Goal: Task Accomplishment & Management: Manage account settings

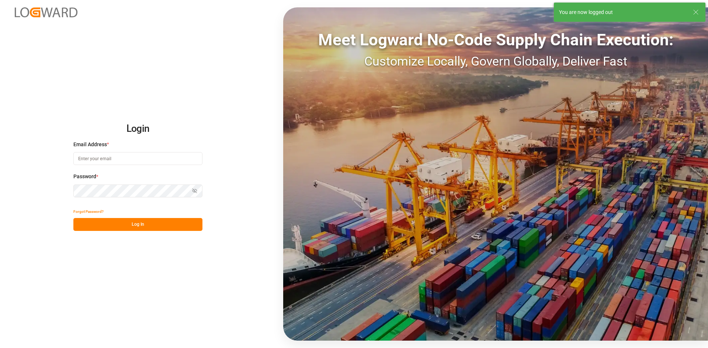
type input "dalia.gutierrez@leschaco.com"
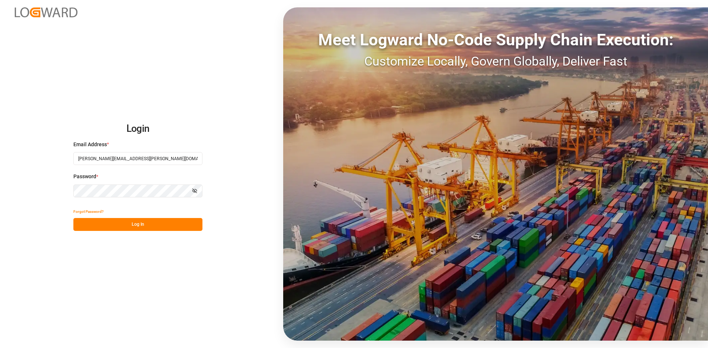
click at [162, 226] on button "Log In" at bounding box center [137, 224] width 129 height 13
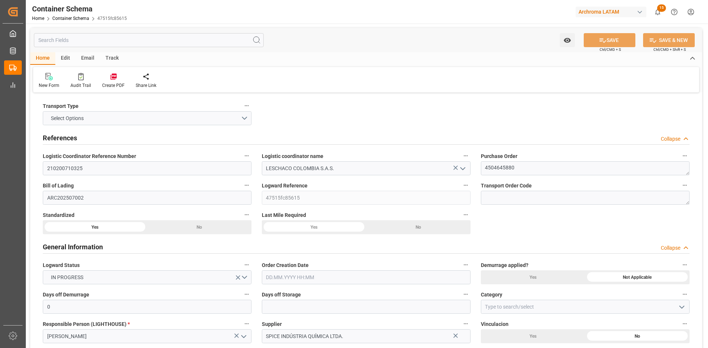
type input "0"
type input "1"
type input "1300"
type input "1358"
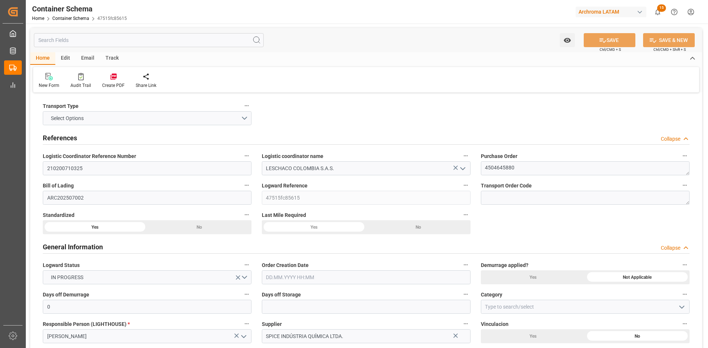
type input "Hapag Lloyd"
type input "Hapag Lloyd Aktiengesellschaft"
type input "BRSSZ"
type input "COCTG"
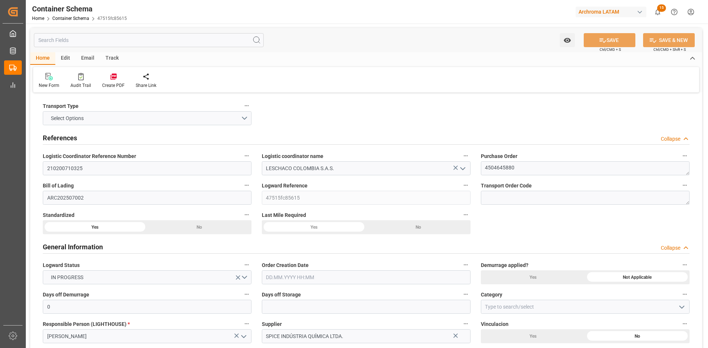
type input "9407160"
type input "03.09.2025 00:00"
type input "[DATE]"
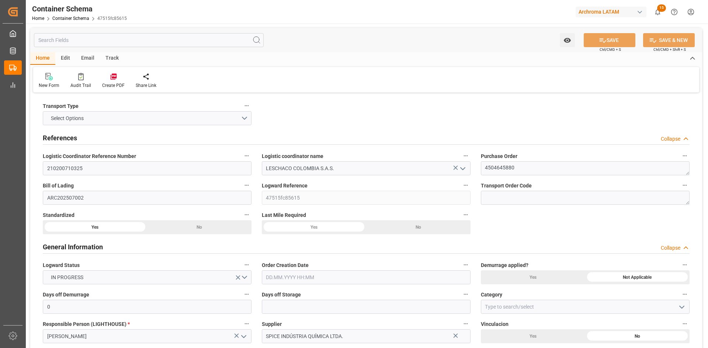
type input "27.08.2025 00:00"
type input "05.10.2025 00:00"
drag, startPoint x: 577, startPoint y: 138, endPoint x: 1, endPoint y: 305, distance: 599.2
click at [577, 138] on div "References Collapse" at bounding box center [366, 137] width 647 height 14
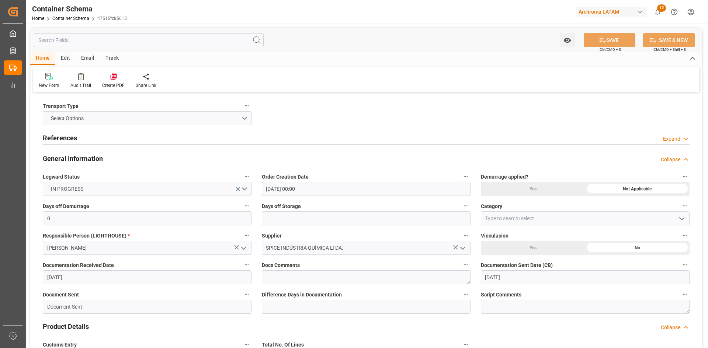
click at [63, 17] on link "Container Schema" at bounding box center [70, 18] width 37 height 5
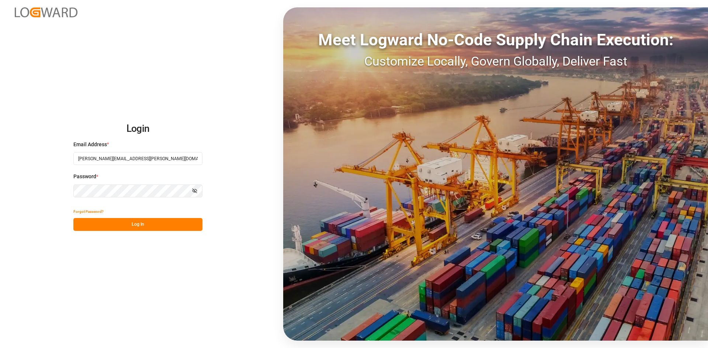
click at [163, 223] on button "Log In" at bounding box center [137, 224] width 129 height 13
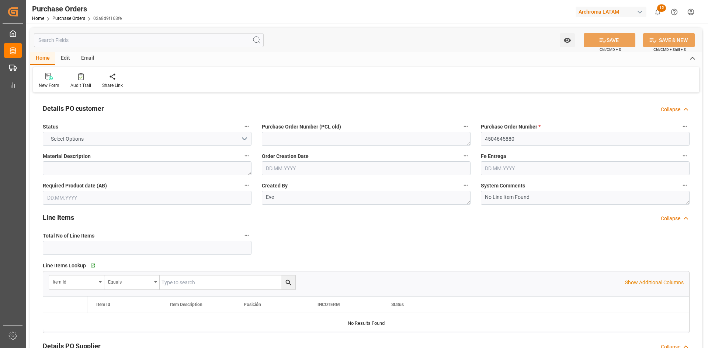
type input "1"
type input "19.07.2025"
type input "[DATE]"
type input "08.09.2025"
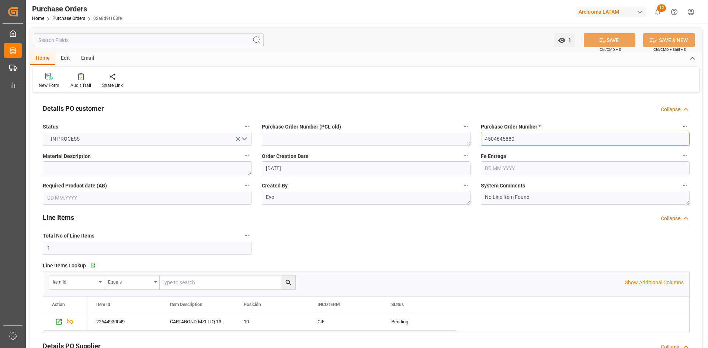
click at [534, 137] on input "4504645880" at bounding box center [585, 139] width 209 height 14
click at [72, 14] on div "Purchase Orders" at bounding box center [77, 8] width 90 height 11
click at [72, 18] on link "Purchase Orders" at bounding box center [68, 18] width 33 height 5
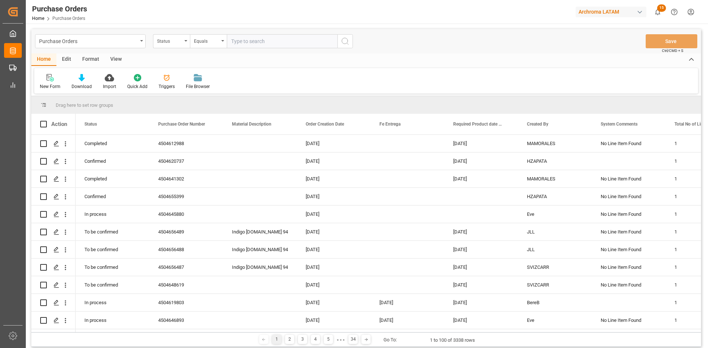
click at [177, 32] on div "Purchase Orders Status Equals Save Ctrl/CMD + S" at bounding box center [365, 41] width 669 height 24
click at [178, 36] on div "Status" at bounding box center [169, 40] width 25 height 8
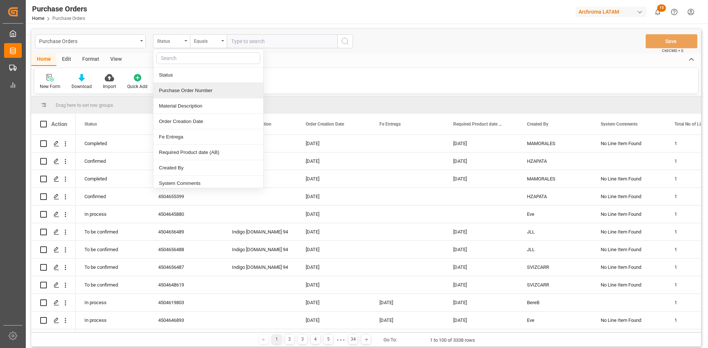
click at [198, 92] on div "Purchase Order Number" at bounding box center [208, 90] width 110 height 15
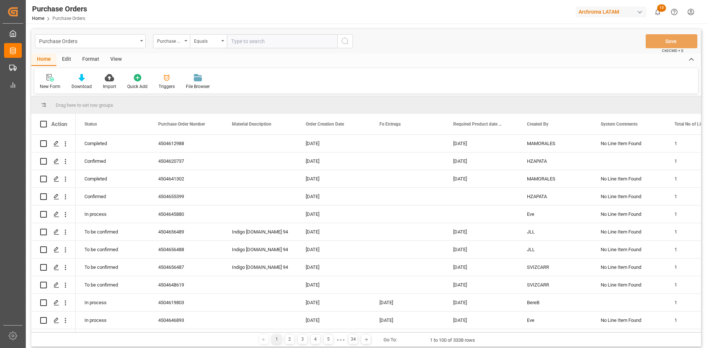
click at [268, 44] on input "text" at bounding box center [282, 41] width 111 height 14
paste input "4504645767"
type input "4504645767"
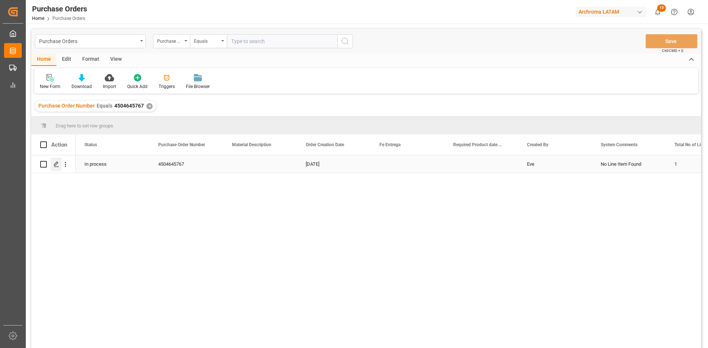
click at [53, 169] on div "Press SPACE to select this row." at bounding box center [56, 165] width 11 height 14
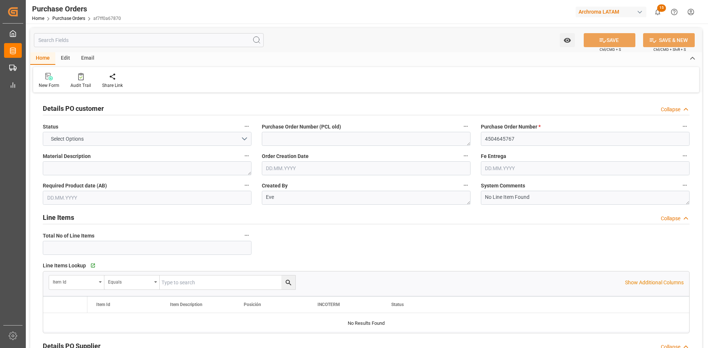
type input "1"
type input "18.07.2025"
type input "[DATE]"
type input "09.09.2025"
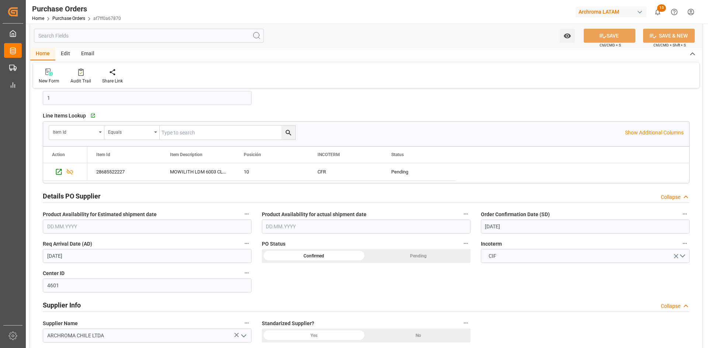
scroll to position [147, 0]
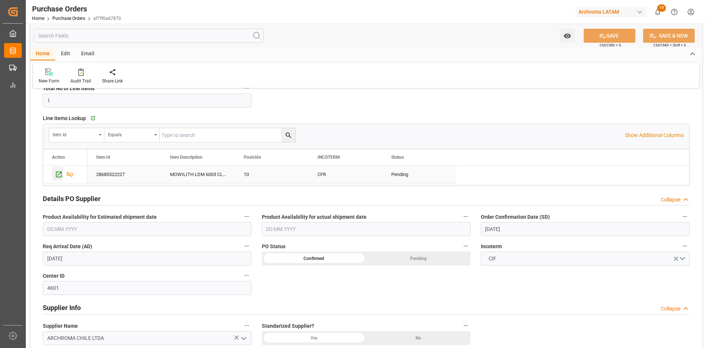
click at [62, 174] on icon "Press SPACE to select this row." at bounding box center [59, 175] width 8 height 8
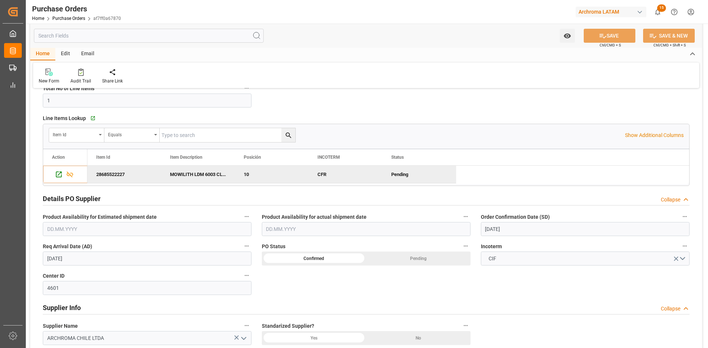
click at [78, 22] on div "Purchase Orders Home Purchase Orders af7ff0a67870" at bounding box center [76, 12] width 94 height 24
click at [78, 18] on link "Purchase Orders" at bounding box center [68, 18] width 33 height 5
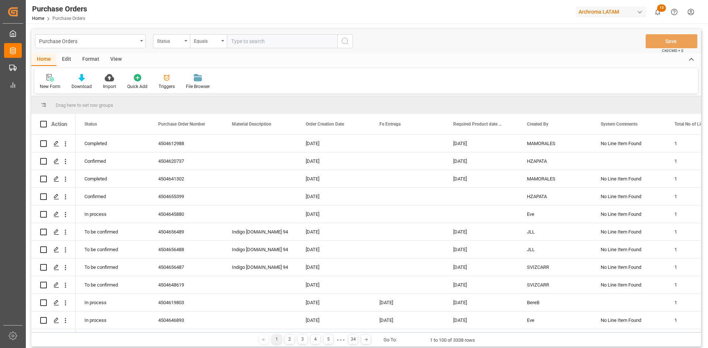
click at [551, 75] on div "New Form Download Import Quick Add Triggers File Browser" at bounding box center [366, 80] width 664 height 25
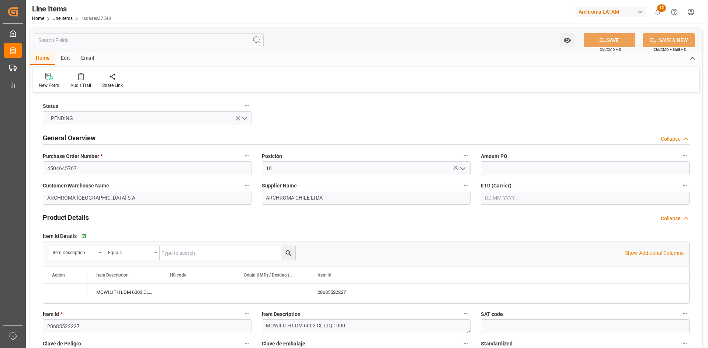
type input "3"
type input "3000"
type input "4920"
type input "05.09.2025"
type input "[DATE]"
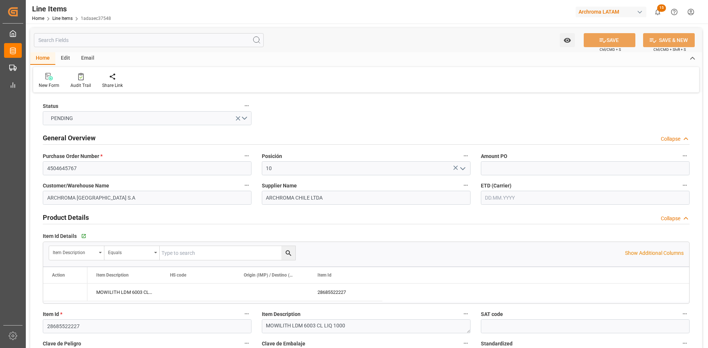
type input "03.09.2025 17:22"
type input "24.07.2025 16:55"
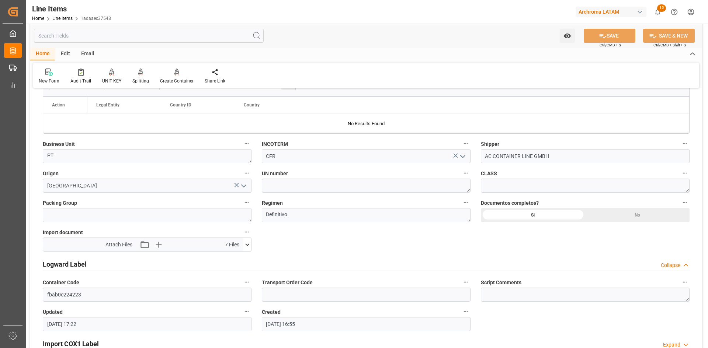
scroll to position [553, 0]
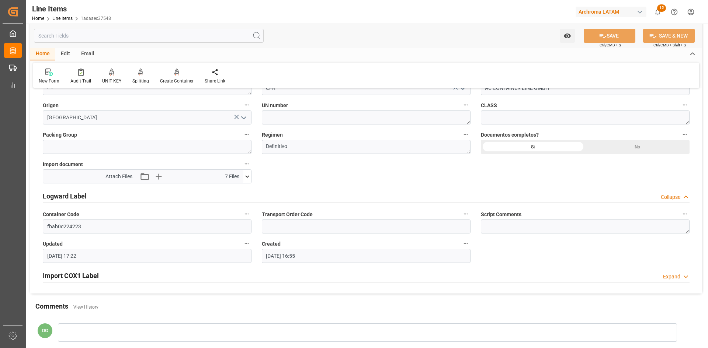
click at [246, 175] on icon at bounding box center [247, 177] width 8 height 8
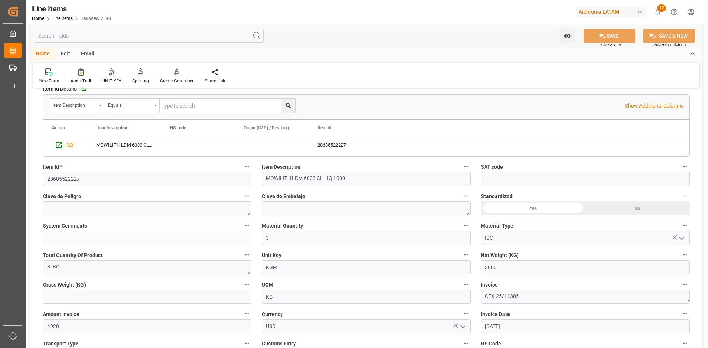
scroll to position [0, 0]
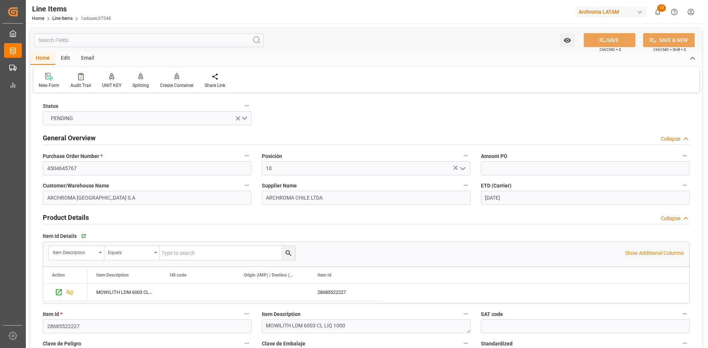
click at [577, 130] on div "General Overview Collapse" at bounding box center [366, 138] width 657 height 21
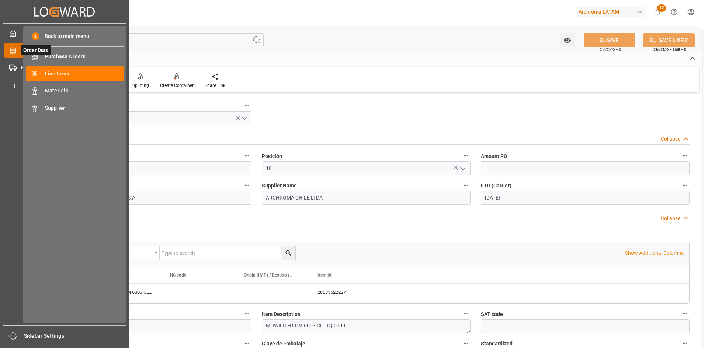
click at [14, 51] on icon at bounding box center [21, 50] width 15 height 15
click at [74, 58] on span "Purchase Orders" at bounding box center [84, 57] width 79 height 8
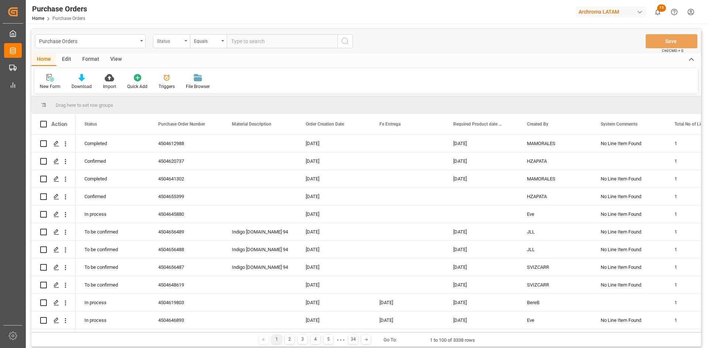
click at [182, 43] on div "Status" at bounding box center [169, 40] width 25 height 8
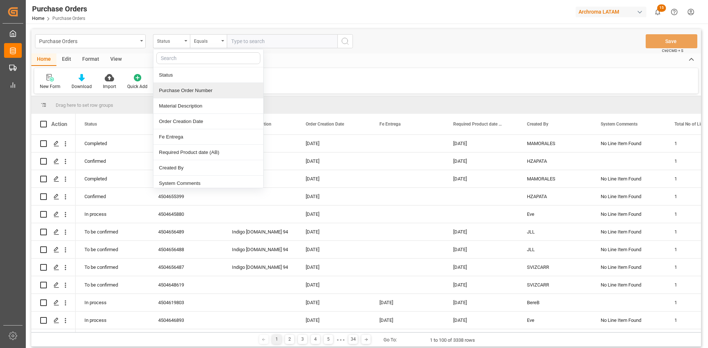
click at [201, 92] on div "Purchase Order Number" at bounding box center [208, 90] width 110 height 15
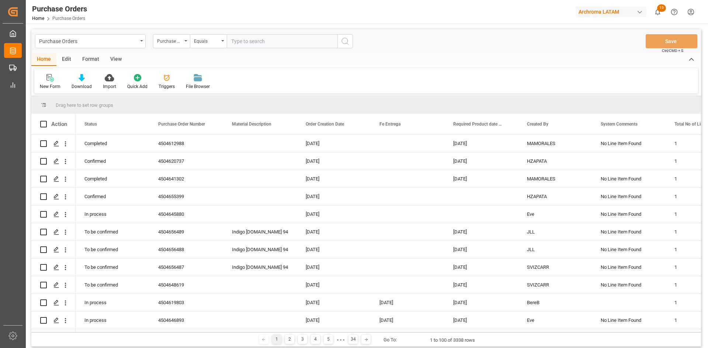
click at [250, 40] on input "text" at bounding box center [282, 41] width 111 height 14
paste input "4504646339"
type input "4504646339"
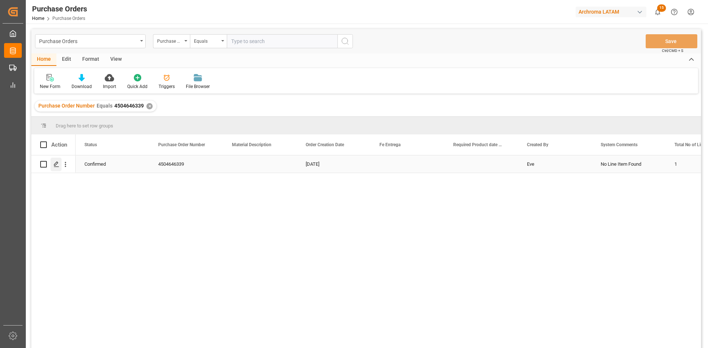
click at [56, 167] on line "Press SPACE to select this row." at bounding box center [56, 167] width 4 height 0
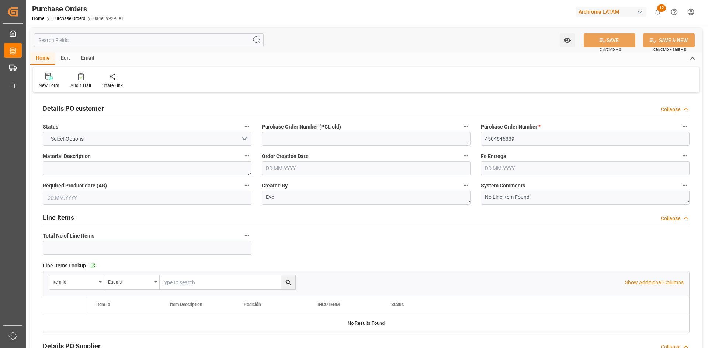
type input "1"
type input "[DATE]"
type input "25.09.2025"
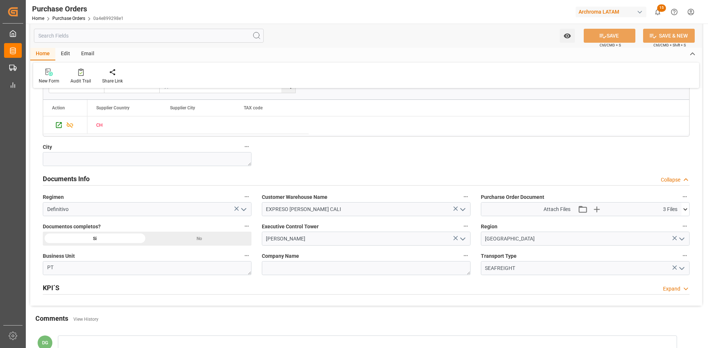
scroll to position [442, 0]
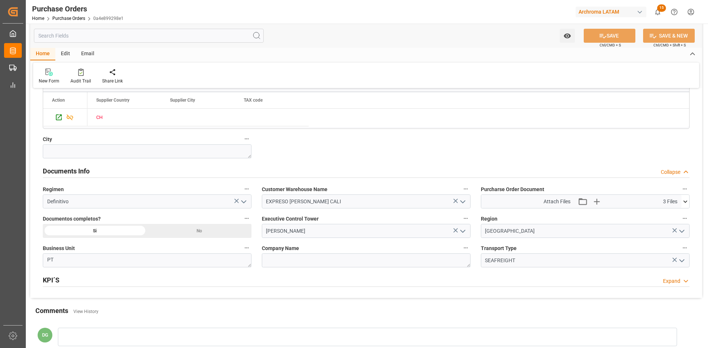
click at [86, 56] on div "Email" at bounding box center [88, 54] width 24 height 13
click at [51, 75] on icon at bounding box center [50, 73] width 10 height 5
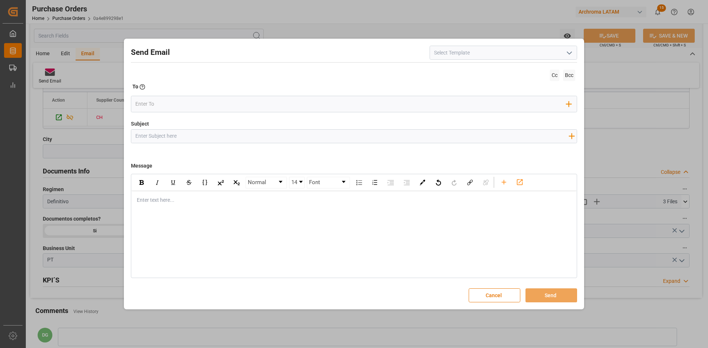
click at [567, 52] on icon "open menu" at bounding box center [569, 53] width 9 height 9
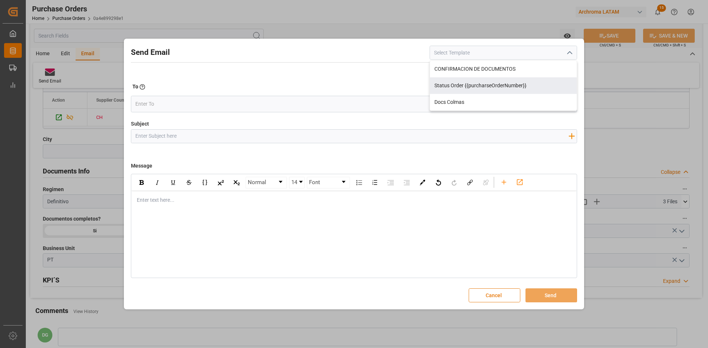
click at [499, 289] on button "Cancel" at bounding box center [495, 296] width 52 height 14
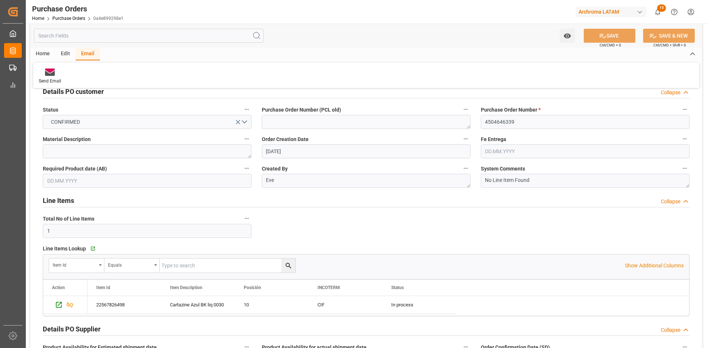
scroll to position [0, 0]
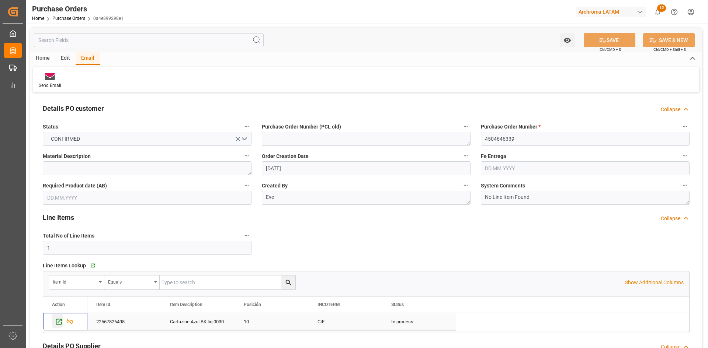
click at [62, 320] on icon "Press SPACE to select this row." at bounding box center [59, 322] width 6 height 6
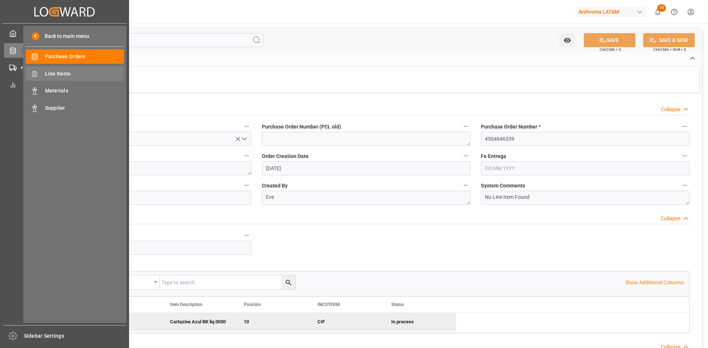
click at [79, 75] on span "Line Items" at bounding box center [84, 74] width 79 height 8
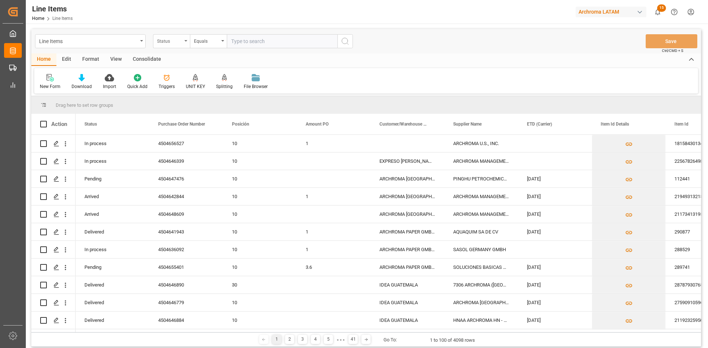
click at [167, 36] on div "Status" at bounding box center [169, 40] width 25 height 8
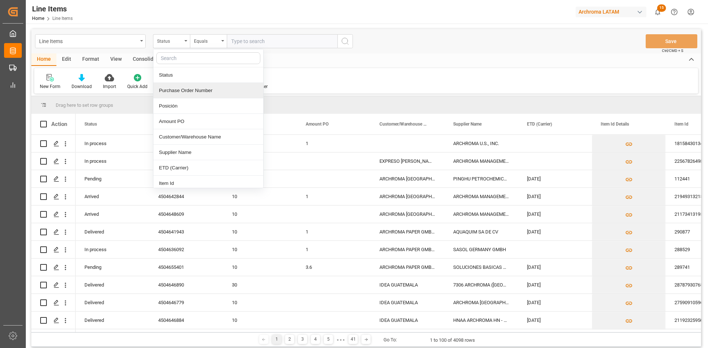
click at [189, 93] on div "Purchase Order Number" at bounding box center [208, 90] width 110 height 15
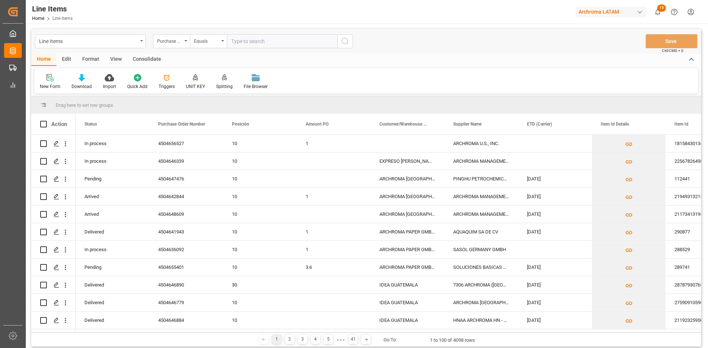
click at [248, 38] on input "text" at bounding box center [282, 41] width 111 height 14
paste input "4504657434"
type input "4504657434"
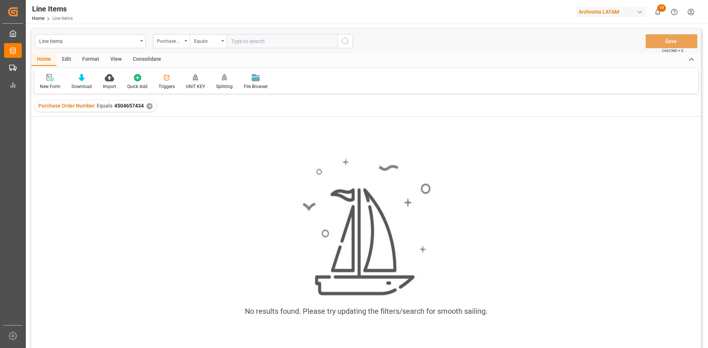
click at [149, 105] on div "✕" at bounding box center [149, 106] width 6 height 6
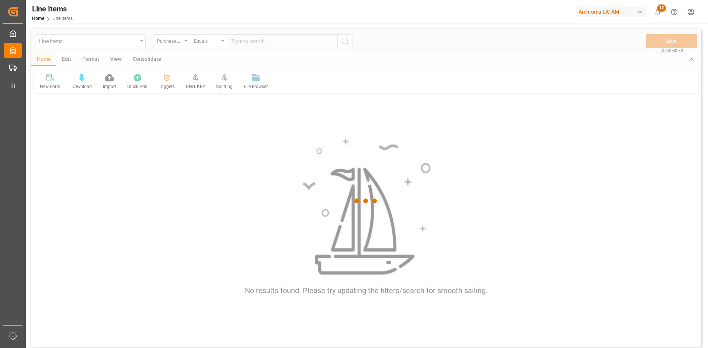
click at [184, 45] on div at bounding box center [365, 201] width 669 height 344
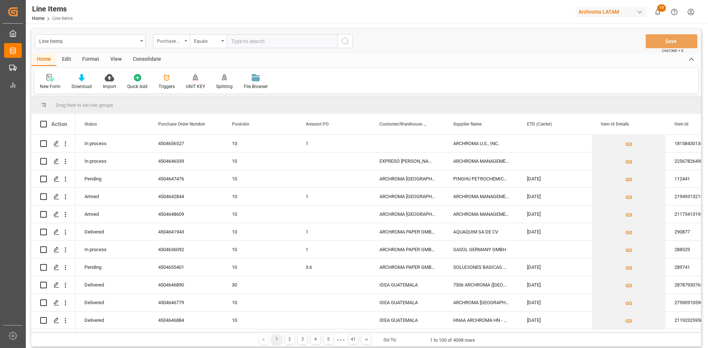
click at [184, 45] on div "Purchase Order Number" at bounding box center [171, 41] width 37 height 14
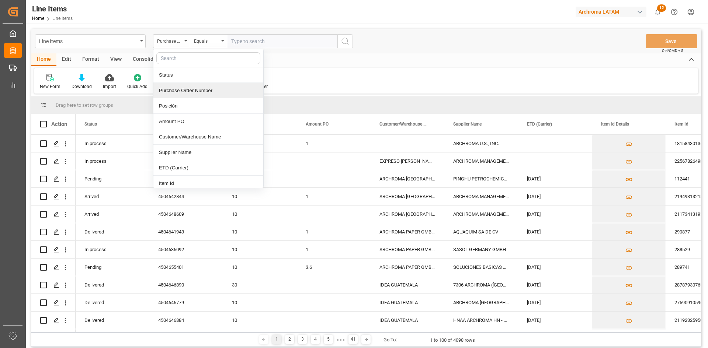
click at [199, 95] on div "Purchase Order Number" at bounding box center [208, 90] width 110 height 15
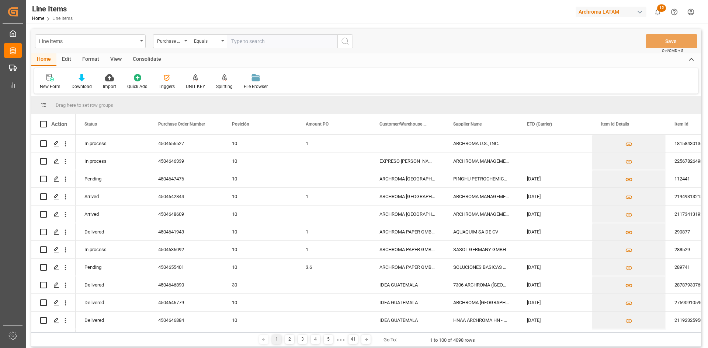
click at [262, 45] on input "text" at bounding box center [282, 41] width 111 height 14
paste input "4504652994"
type input "4504652994"
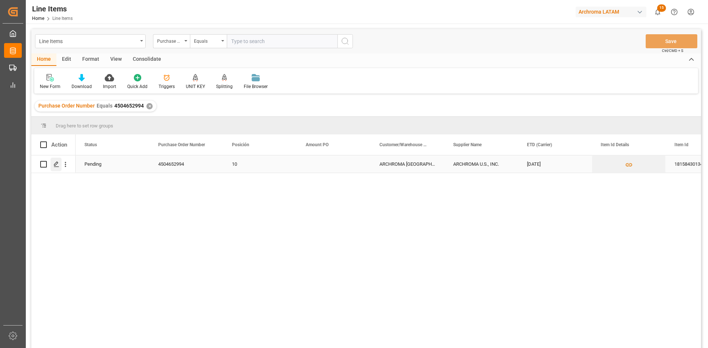
click at [55, 163] on icon "Press SPACE to select this row." at bounding box center [56, 164] width 6 height 6
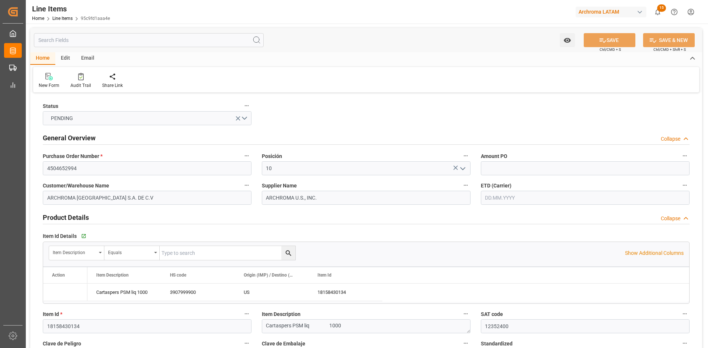
type input "12352400"
type input "9"
type input "9000"
type input "9522"
type input "17730"
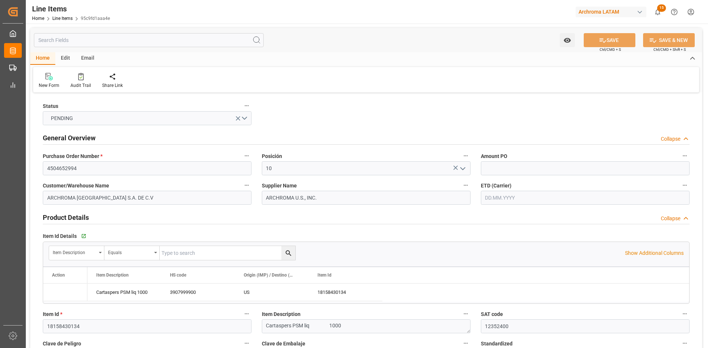
type input "3907999900"
type input "[DATE]"
type input "02.09.2025 21:14"
type input "14.08.2025 19:50"
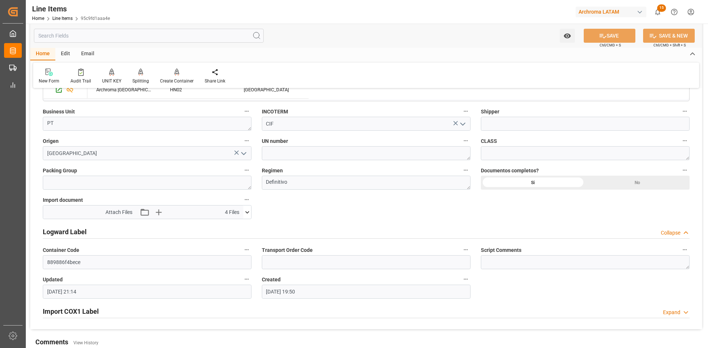
scroll to position [499, 0]
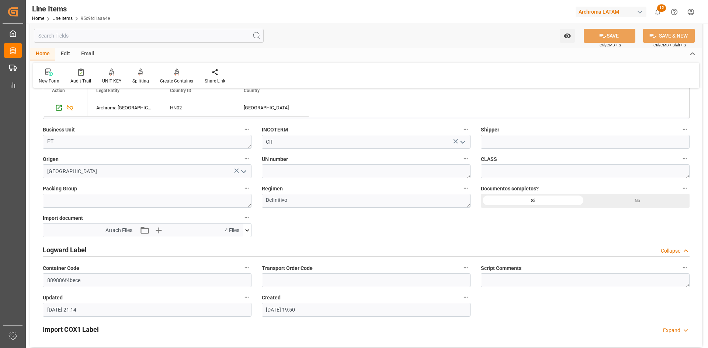
click at [66, 330] on h2 "Import COX1 Label" at bounding box center [71, 330] width 56 height 10
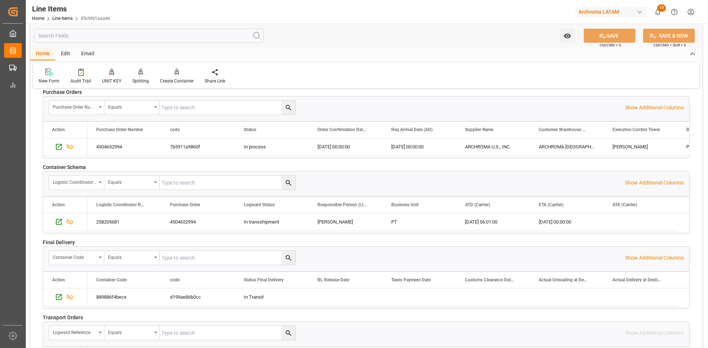
scroll to position [978, 0]
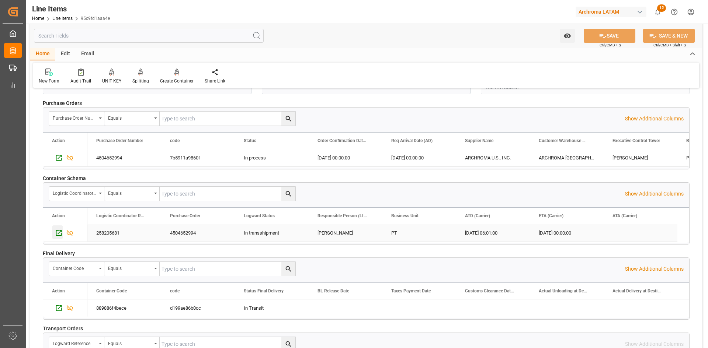
click at [60, 231] on icon "Press SPACE to select this row." at bounding box center [59, 233] width 6 height 6
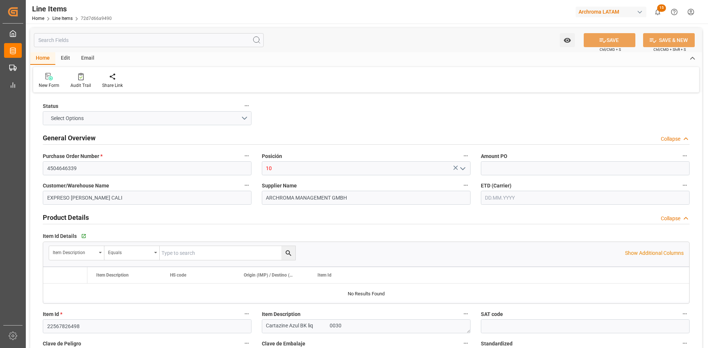
type input "2520"
type input "[PHONE_NUMBER]"
type input "[DATE] 21:02"
type input "[DATE] 15:35"
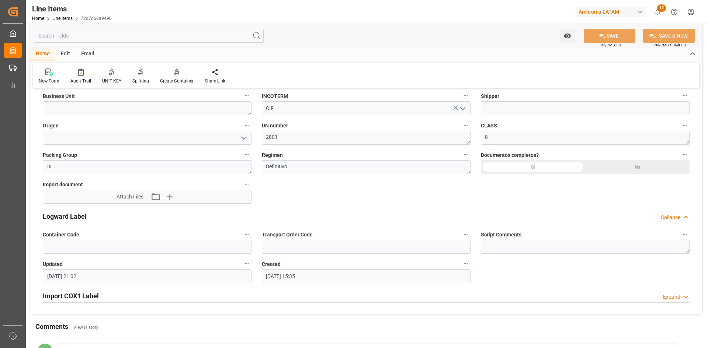
scroll to position [553, 0]
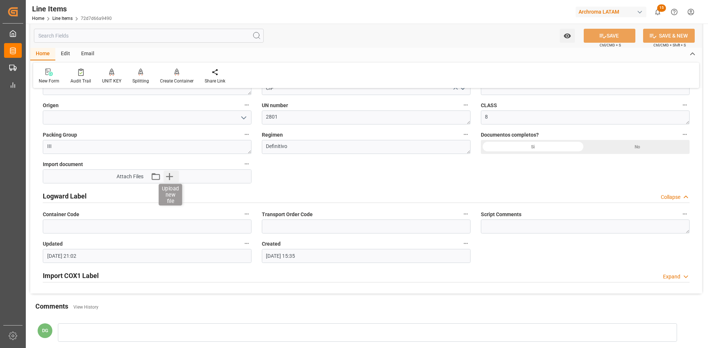
click at [171, 178] on icon "button" at bounding box center [169, 177] width 12 height 12
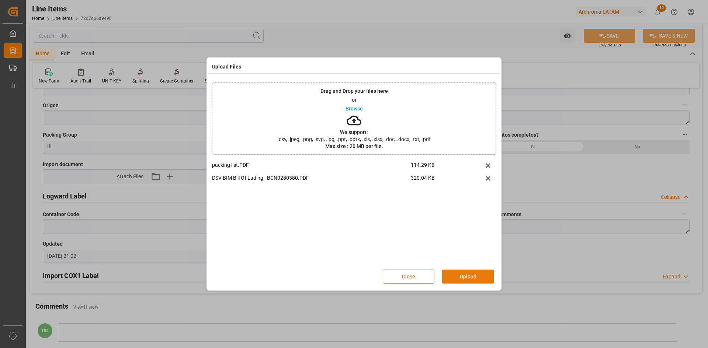
click at [471, 281] on button "Upload" at bounding box center [468, 277] width 52 height 14
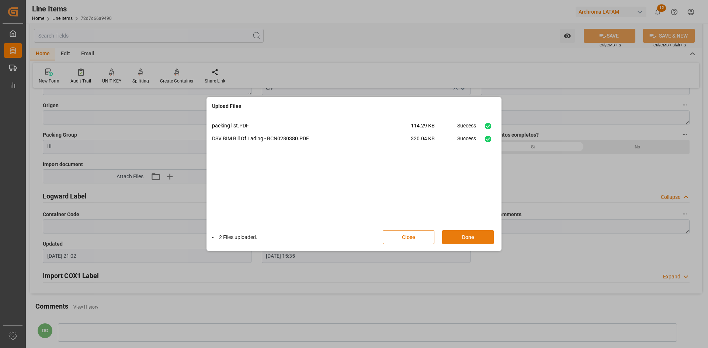
click at [475, 234] on button "Done" at bounding box center [468, 237] width 52 height 14
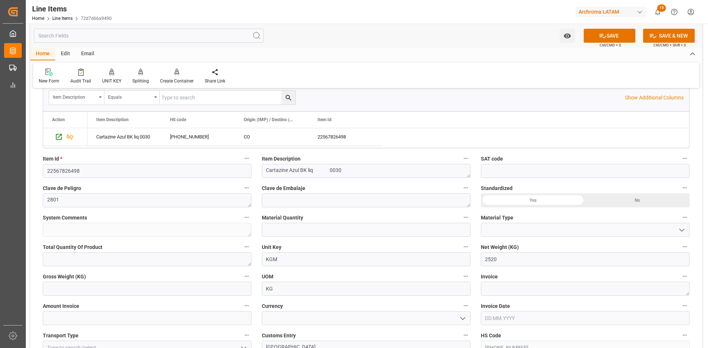
scroll to position [147, 0]
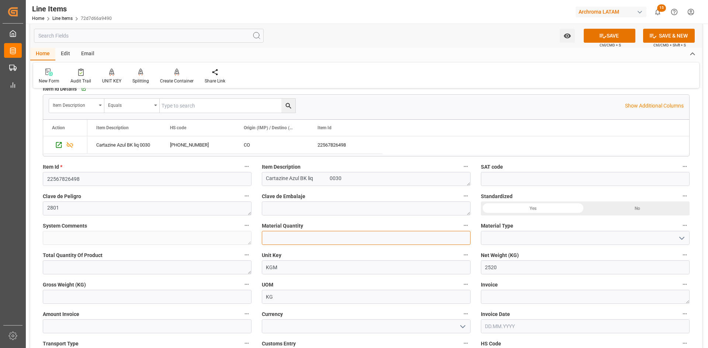
click at [330, 243] on input "text" at bounding box center [366, 238] width 209 height 14
type input "84"
click at [685, 238] on icon "open menu" at bounding box center [681, 238] width 9 height 9
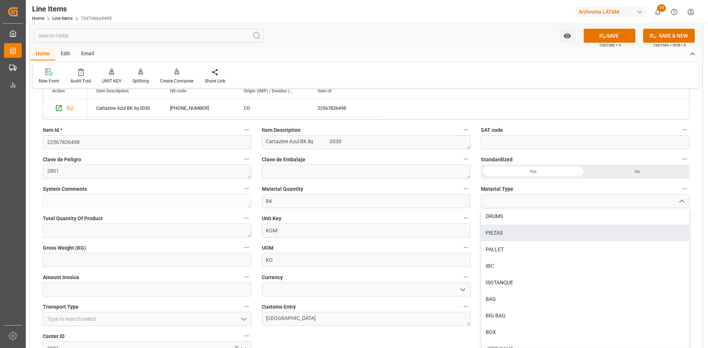
scroll to position [27, 0]
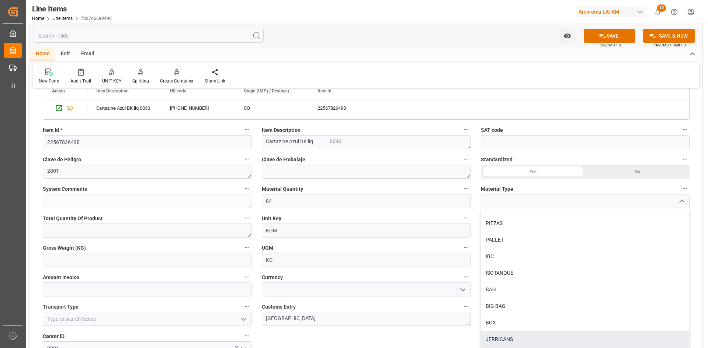
click at [532, 334] on div "JERRICANS" at bounding box center [585, 339] width 208 height 17
type input "JERRICANS"
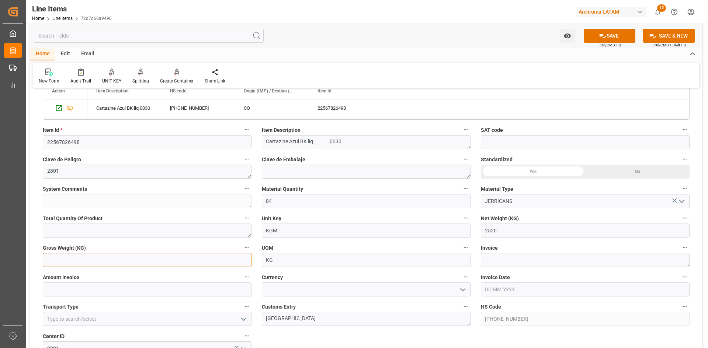
click at [113, 260] on input "text" at bounding box center [147, 260] width 209 height 14
click at [503, 235] on input "2520" at bounding box center [585, 231] width 209 height 14
click at [118, 262] on input "2688." at bounding box center [147, 260] width 209 height 14
type input "2688.840"
click at [629, 38] on button "SAVE" at bounding box center [610, 36] width 52 height 14
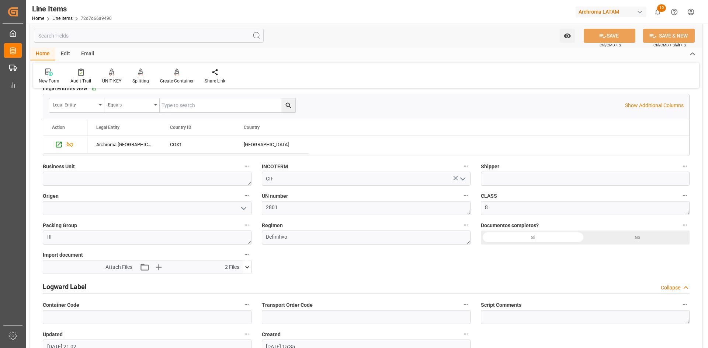
scroll to position [479, 0]
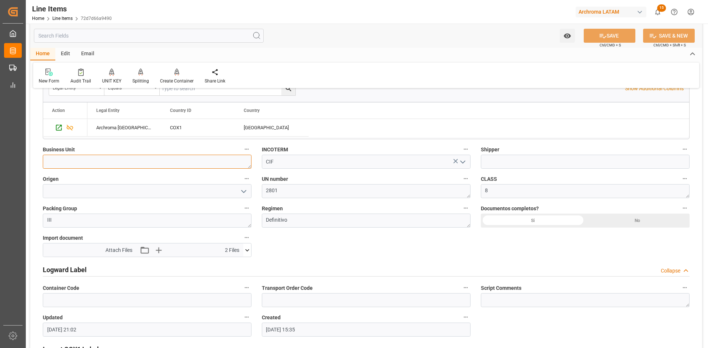
click at [234, 162] on textarea at bounding box center [147, 162] width 209 height 14
type textarea "84 JERRICANS"
type input "03.09.2025 20:54"
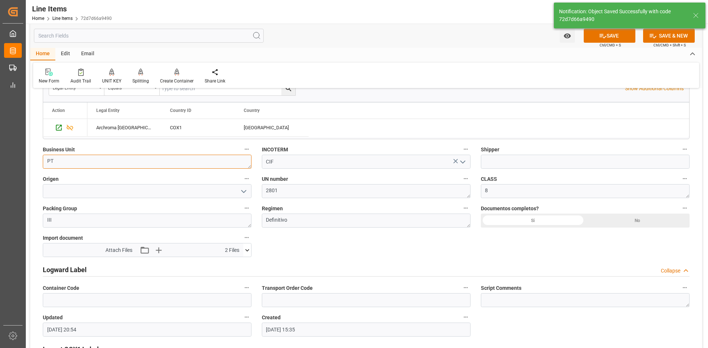
type textarea "PT"
drag, startPoint x: 511, startPoint y: 159, endPoint x: 304, endPoint y: 205, distance: 211.7
click at [511, 159] on input at bounding box center [585, 162] width 209 height 14
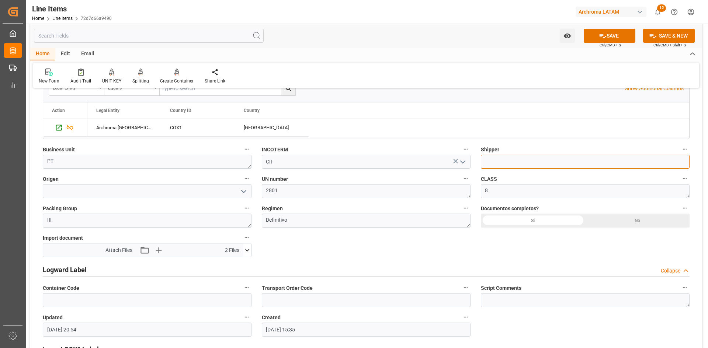
click at [517, 164] on input at bounding box center [585, 162] width 209 height 14
type input "DSV"
click at [247, 190] on icon "open menu" at bounding box center [243, 191] width 9 height 9
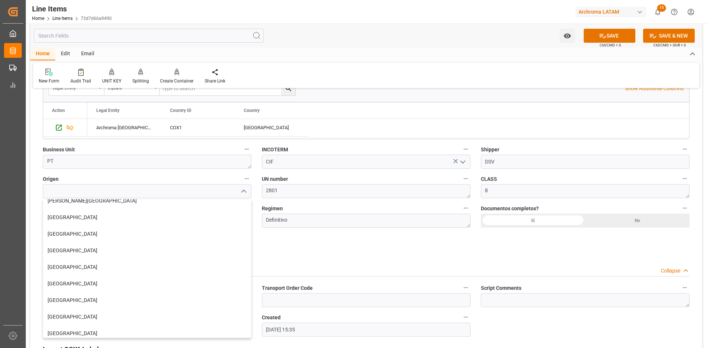
scroll to position [74, 0]
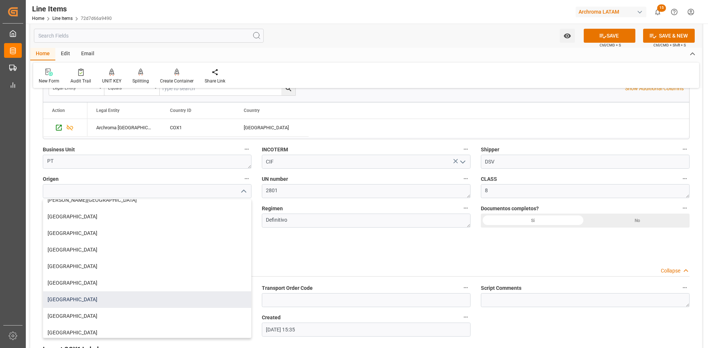
click at [73, 302] on div "SUIZA" at bounding box center [147, 300] width 208 height 17
type input "SUIZA"
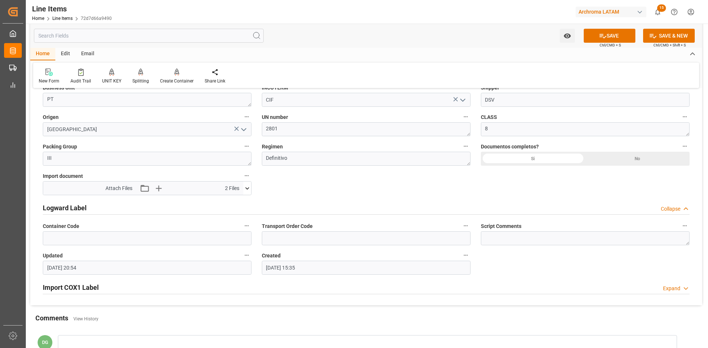
scroll to position [590, 0]
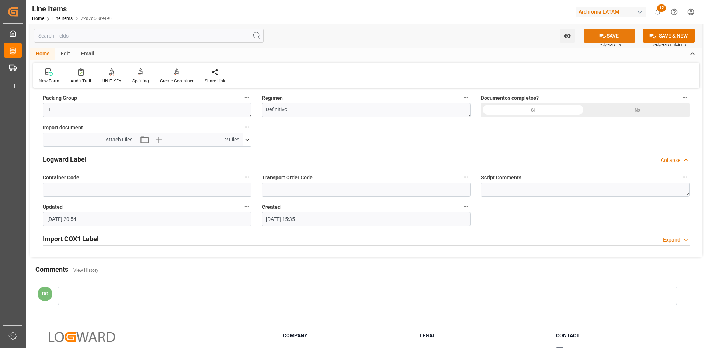
click at [599, 38] on icon at bounding box center [603, 36] width 8 height 8
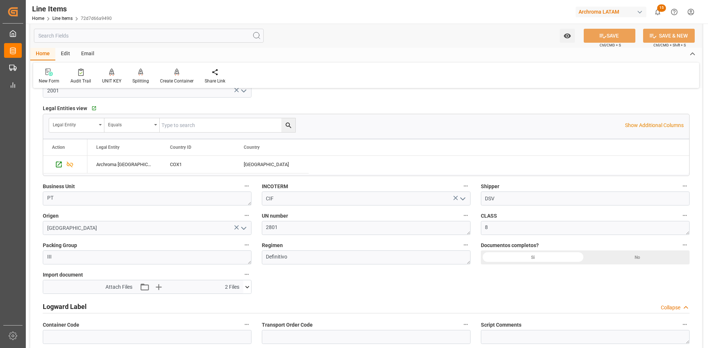
type input "03.09.2025 20:55"
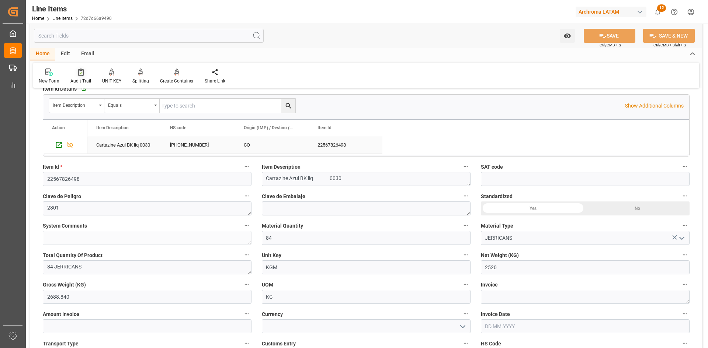
scroll to position [0, 0]
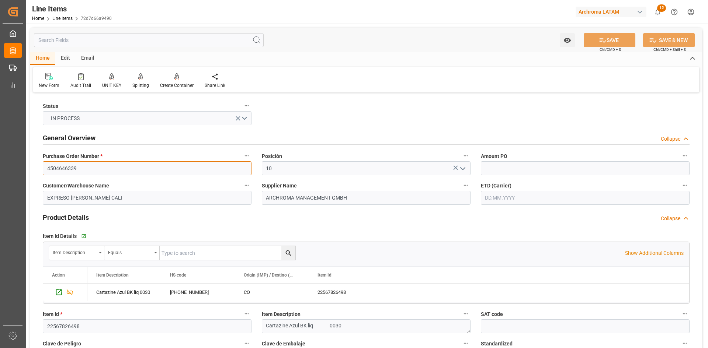
click at [100, 166] on input "4504646339" at bounding box center [147, 168] width 209 height 14
click at [69, 21] on div "Home Line Items 72d7d66a9490" at bounding box center [72, 18] width 80 height 8
click at [69, 19] on link "Line Items" at bounding box center [62, 18] width 20 height 5
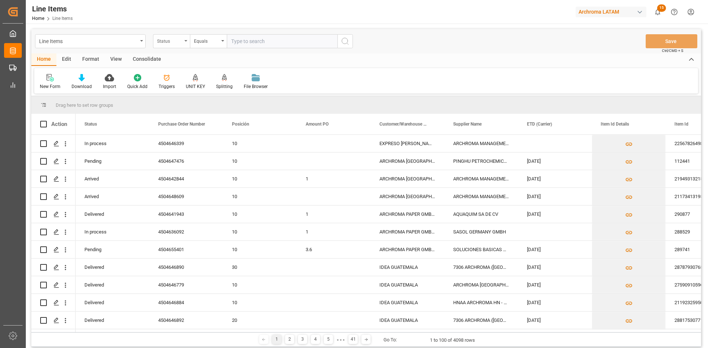
click at [183, 42] on div "Status" at bounding box center [171, 41] width 37 height 14
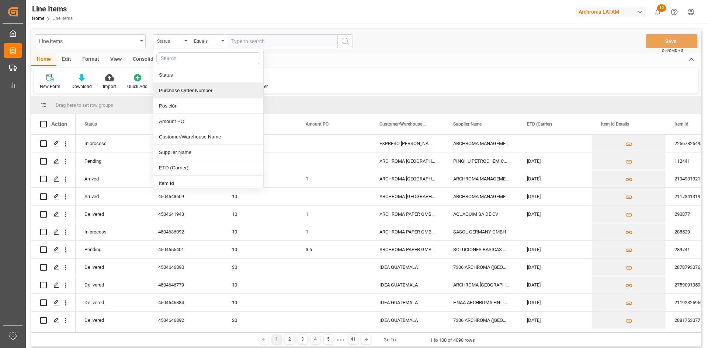
drag, startPoint x: 195, startPoint y: 90, endPoint x: 216, endPoint y: 73, distance: 27.5
click at [195, 91] on div "Purchase Order Number" at bounding box center [208, 90] width 110 height 15
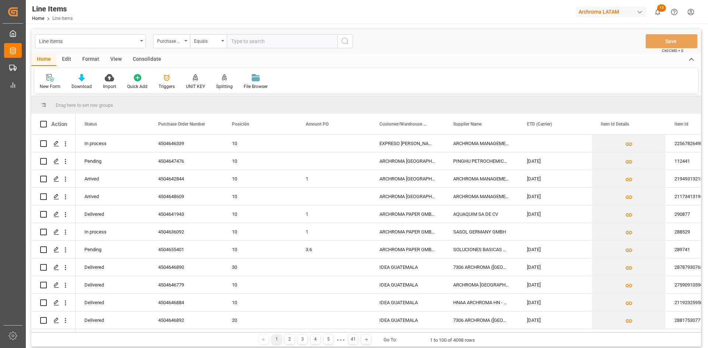
click at [244, 41] on input "text" at bounding box center [282, 41] width 111 height 14
paste input "4504646339"
type input "4504646339"
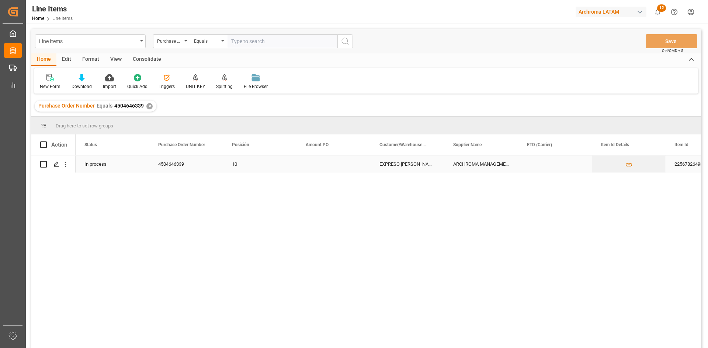
click at [45, 165] on input "Press Space to toggle row selection (unchecked)" at bounding box center [43, 164] width 7 height 7
checkbox input "true"
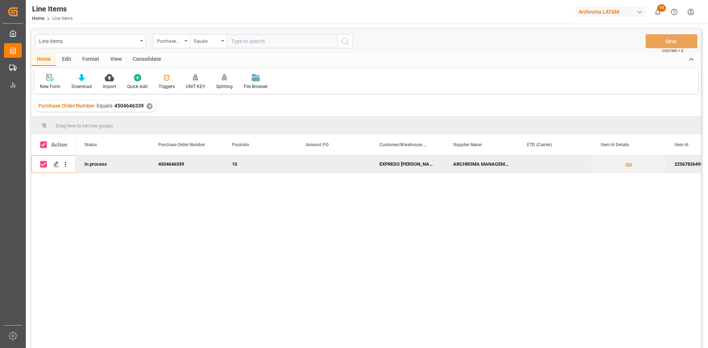
click at [149, 107] on div "✕" at bounding box center [149, 106] width 6 height 6
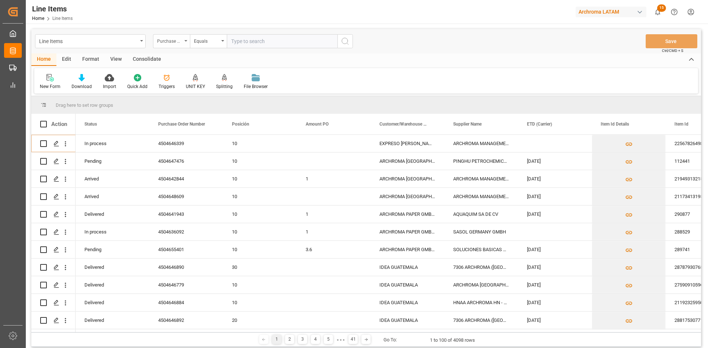
click at [179, 42] on div "Purchase Order Number" at bounding box center [169, 40] width 25 height 8
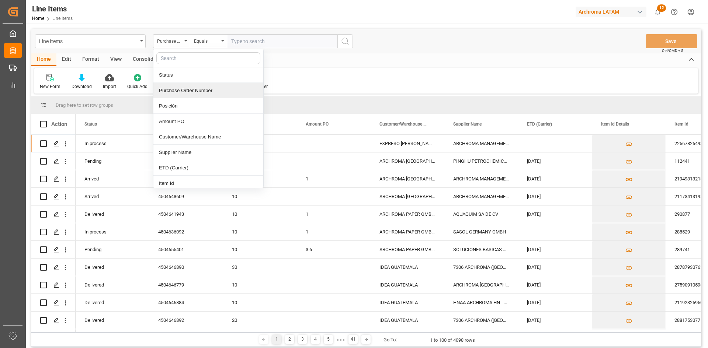
click at [213, 93] on div "Purchase Order Number" at bounding box center [208, 90] width 110 height 15
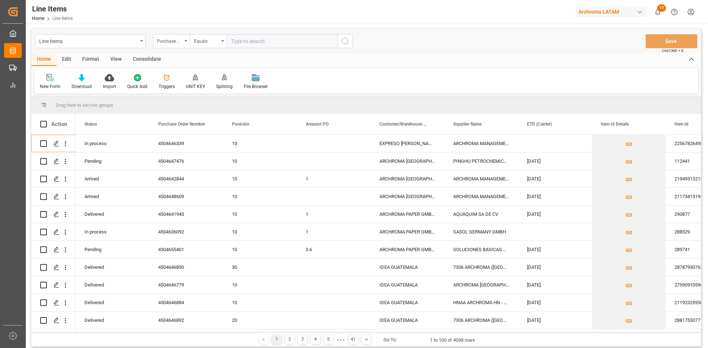
click at [242, 41] on input "text" at bounding box center [282, 41] width 111 height 14
paste input "4504656527"
type input "4504656527"
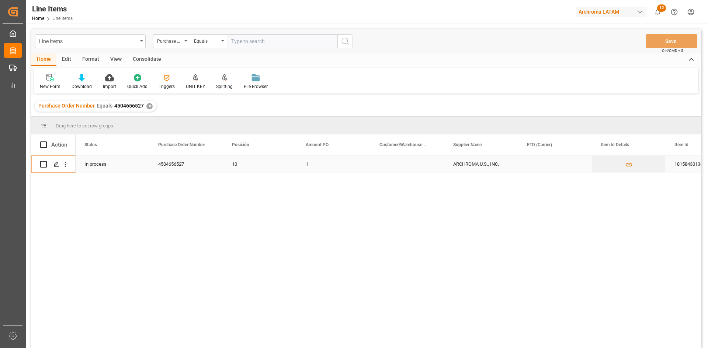
click at [42, 164] on input "Press Space to toggle row selection (unchecked)" at bounding box center [43, 164] width 7 height 7
checkbox input "true"
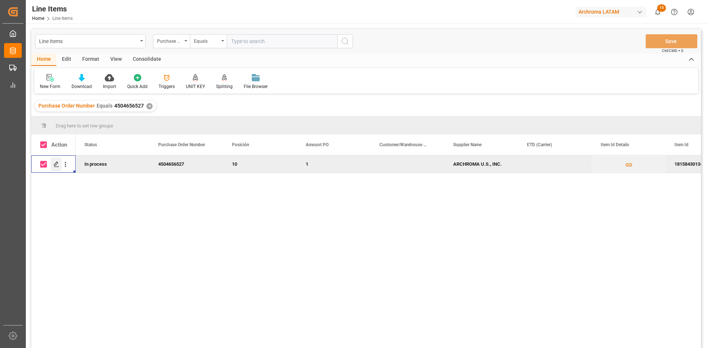
click at [57, 164] on polygon "Press SPACE to deselect this row." at bounding box center [56, 164] width 4 height 4
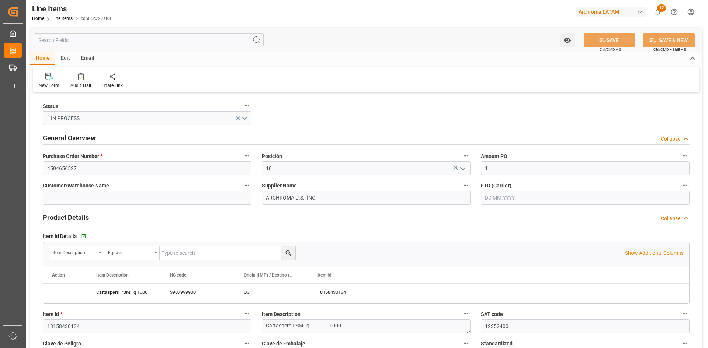
type input "1"
type input "12352400"
type input "6000"
type input "3907999900"
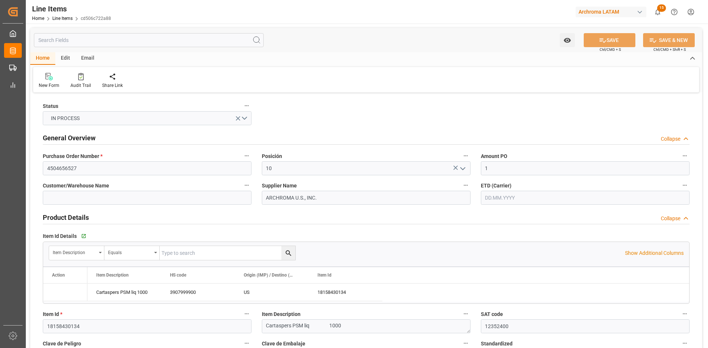
type input "02.09.2025 19:04"
type input "26.08.2025 15:05"
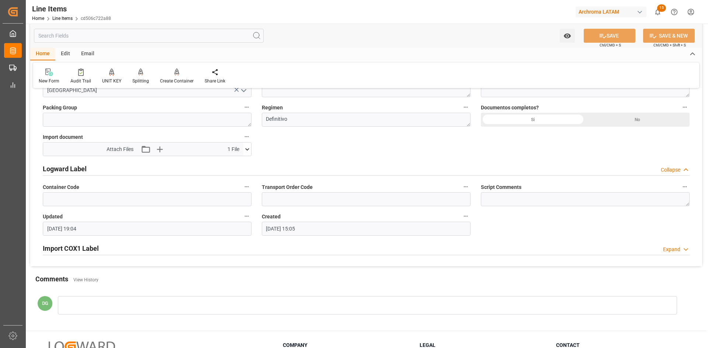
scroll to position [462, 0]
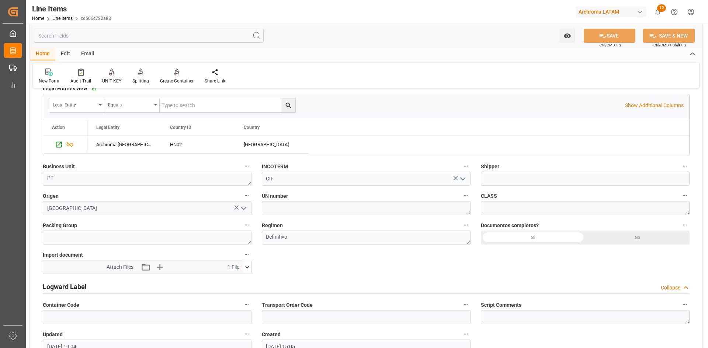
click at [250, 268] on icon at bounding box center [247, 268] width 8 height 8
click at [159, 267] on icon "button" at bounding box center [160, 267] width 12 height 12
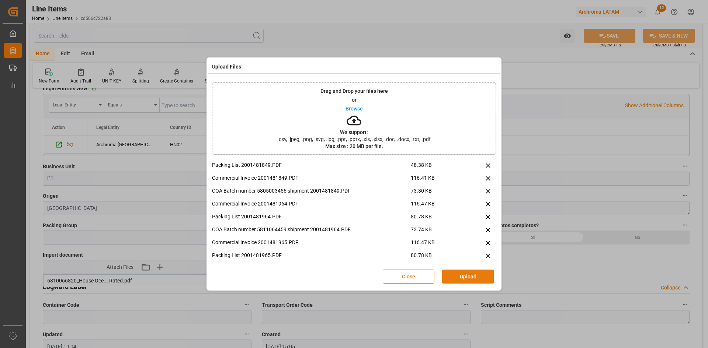
click at [460, 275] on button "Upload" at bounding box center [468, 277] width 52 height 14
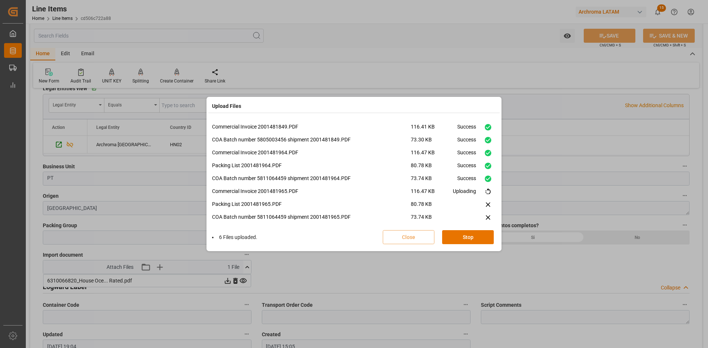
scroll to position [18, 0]
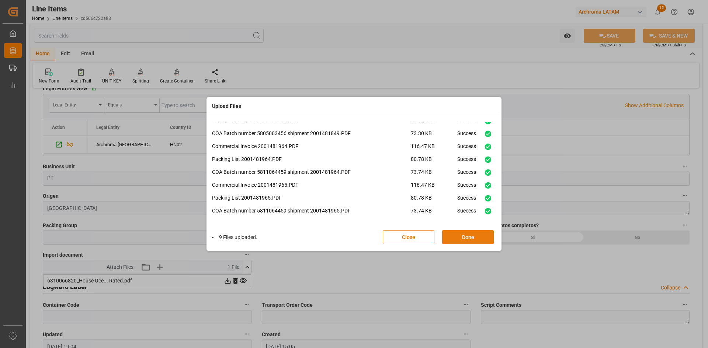
click at [467, 238] on button "Done" at bounding box center [468, 237] width 52 height 14
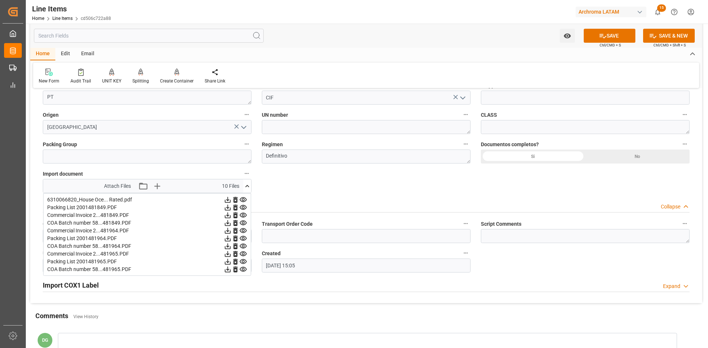
scroll to position [573, 0]
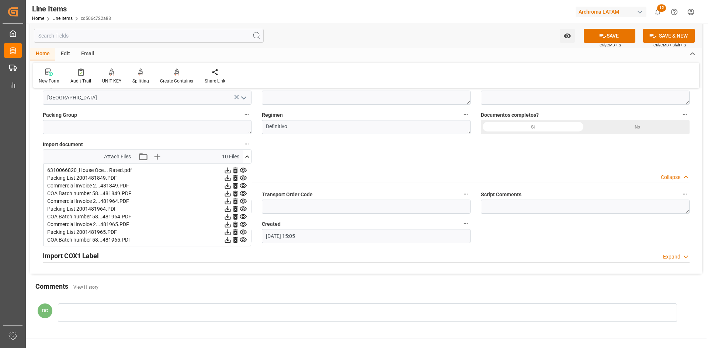
click at [246, 156] on icon at bounding box center [247, 157] width 8 height 8
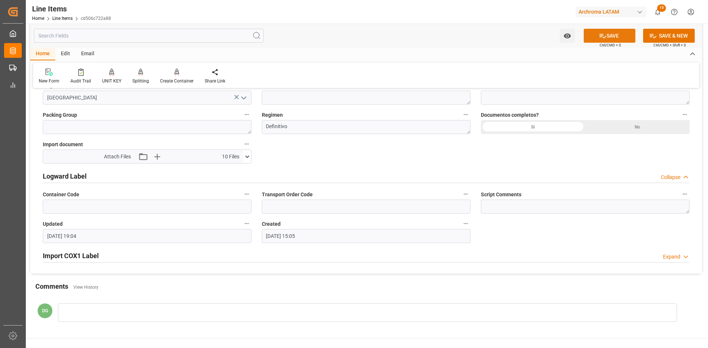
click at [599, 36] on icon at bounding box center [602, 36] width 7 height 4
type input "03.09.2025 21:08"
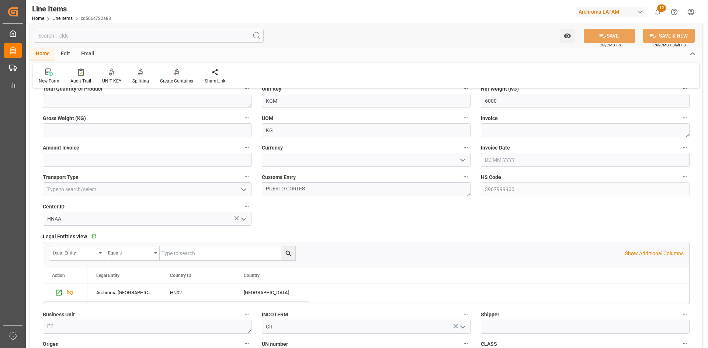
scroll to position [241, 0]
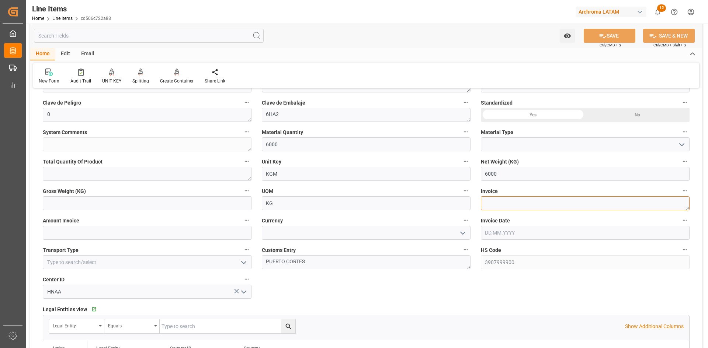
click at [500, 204] on textarea at bounding box center [585, 203] width 209 height 14
paste textarea "9021166839"
type textarea "9021166839"
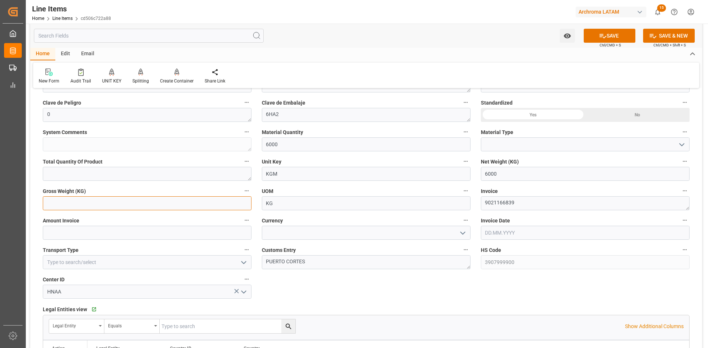
click at [116, 203] on input "text" at bounding box center [147, 203] width 209 height 14
type input "6348"
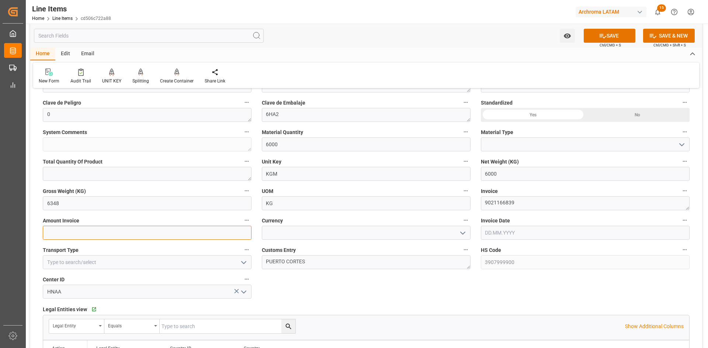
click at [174, 231] on input "text" at bounding box center [147, 233] width 209 height 14
click at [115, 236] on input "text" at bounding box center [147, 233] width 209 height 14
type input "11820"
click at [466, 236] on icon "open menu" at bounding box center [462, 233] width 9 height 9
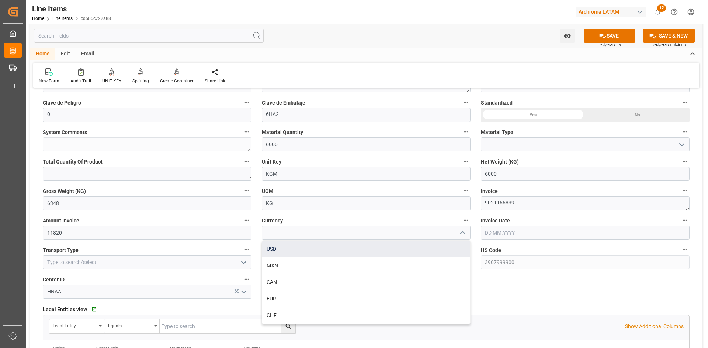
click at [309, 250] on div "USD" at bounding box center [366, 249] width 208 height 17
type input "USD"
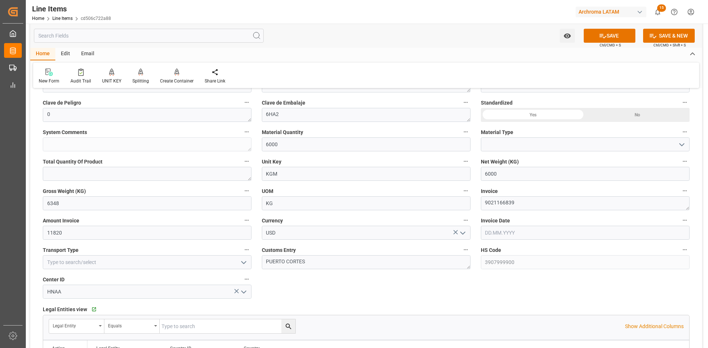
click at [532, 235] on input "text" at bounding box center [585, 233] width 209 height 14
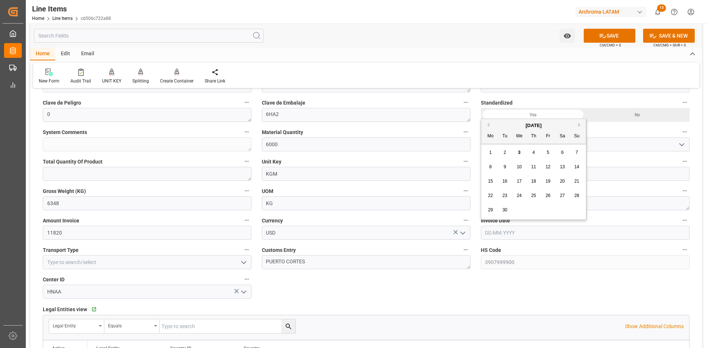
click at [487, 125] on button "Previous Month" at bounding box center [487, 125] width 4 height 4
click at [504, 210] on span "26" at bounding box center [504, 210] width 5 height 5
type input "26.08.2025"
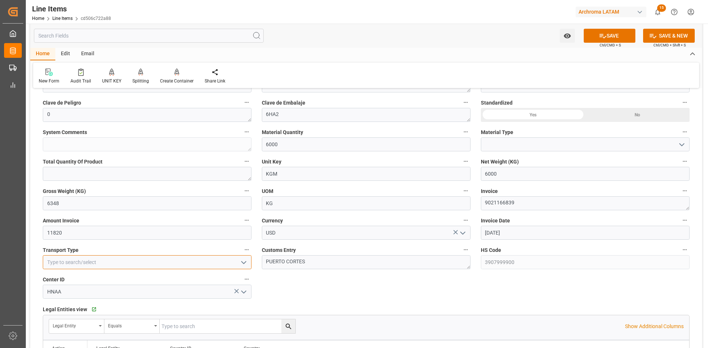
click at [249, 261] on input at bounding box center [147, 262] width 209 height 14
click at [245, 263] on polyline "open menu" at bounding box center [243, 263] width 4 height 2
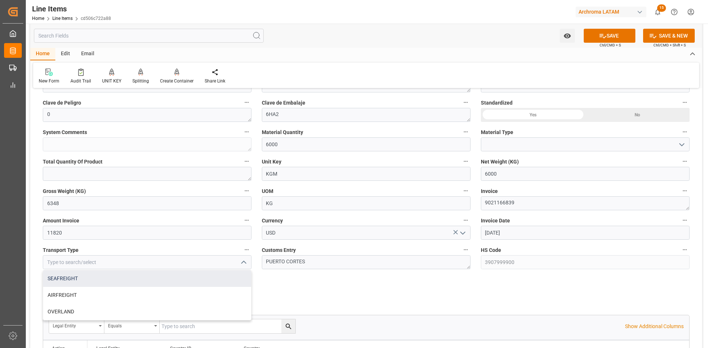
click at [107, 281] on div "SEAFREIGHT" at bounding box center [147, 279] width 208 height 17
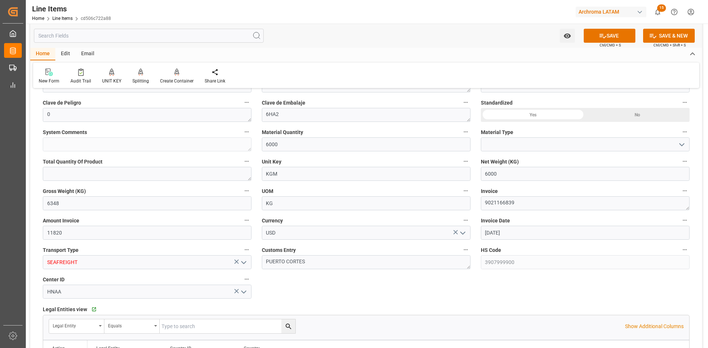
type input "SEAFREIGHT"
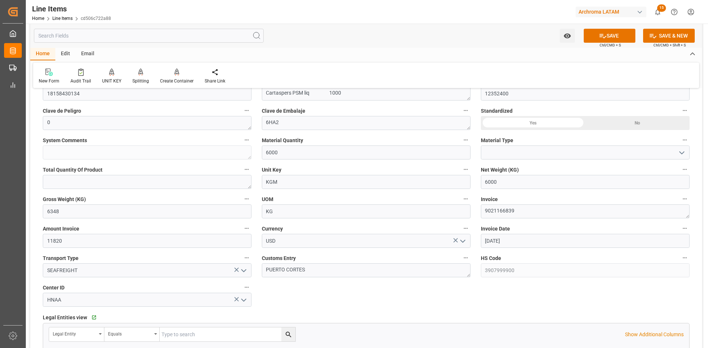
scroll to position [258, 0]
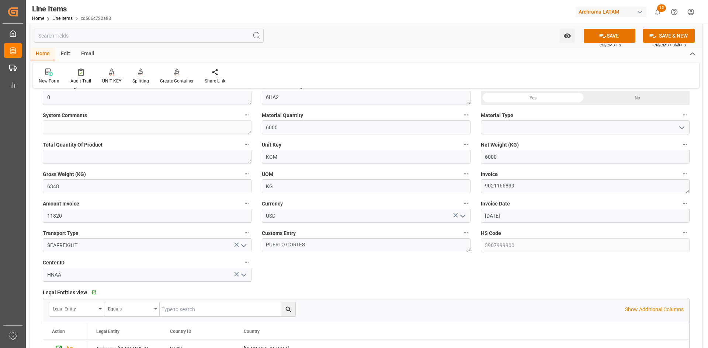
click at [683, 129] on icon "open menu" at bounding box center [681, 127] width 9 height 9
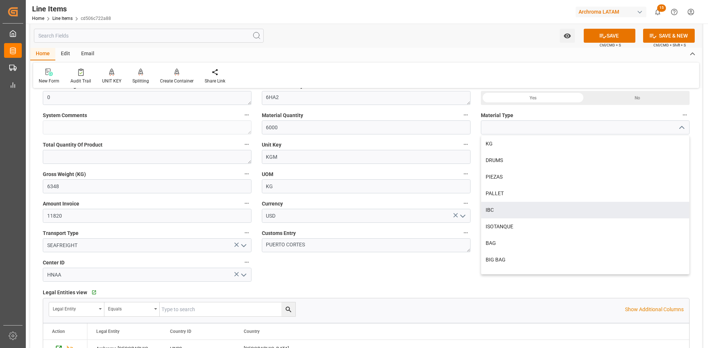
drag, startPoint x: 502, startPoint y: 206, endPoint x: 491, endPoint y: 202, distance: 12.3
click at [501, 206] on div "IBC" at bounding box center [585, 210] width 208 height 17
type input "IBC"
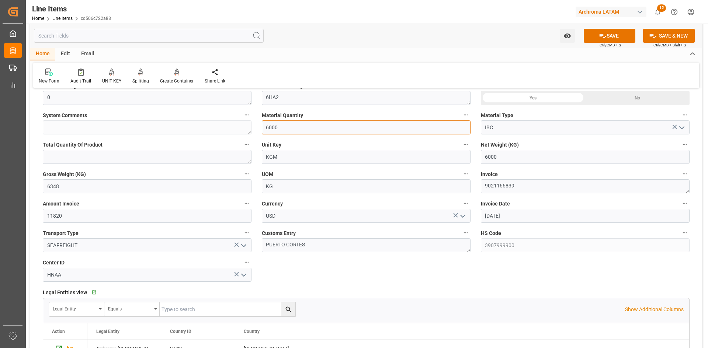
drag, startPoint x: 284, startPoint y: 129, endPoint x: 256, endPoint y: 129, distance: 28.0
click at [257, 129] on div "Material Quantity 6000" at bounding box center [366, 122] width 219 height 29
type input "6"
click at [371, 298] on div "Legal Entities view   Go to Legal Entities Grid" at bounding box center [366, 292] width 647 height 11
click at [599, 38] on icon at bounding box center [603, 36] width 8 height 8
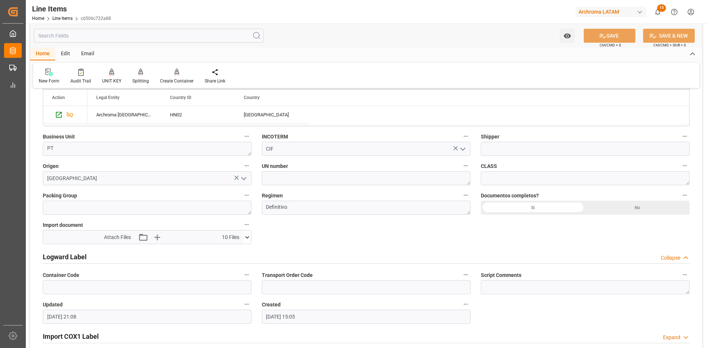
scroll to position [479, 0]
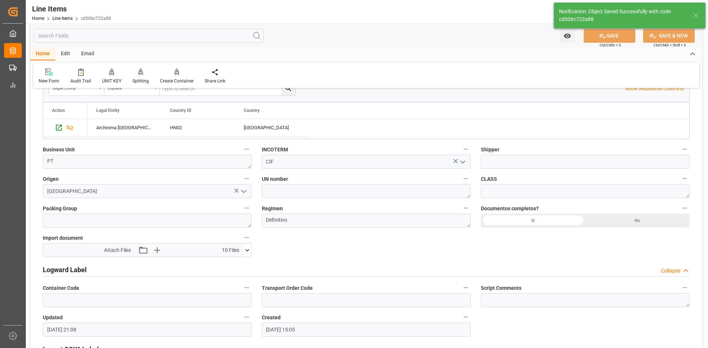
type textarea "6 IBC"
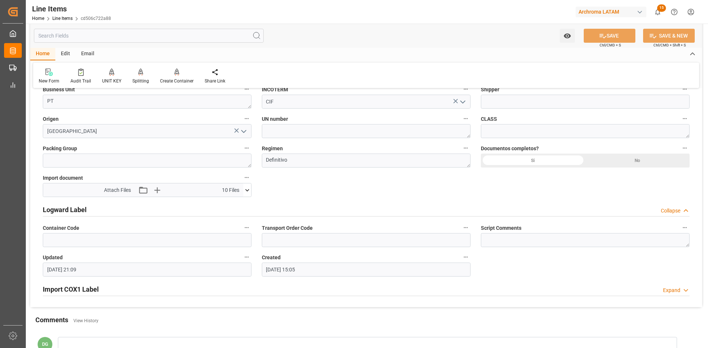
scroll to position [553, 0]
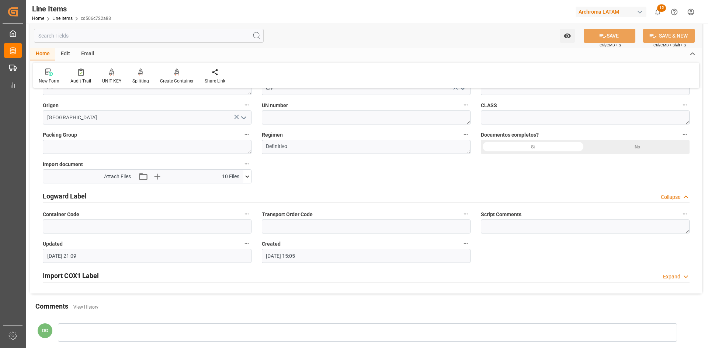
click at [250, 176] on icon at bounding box center [247, 177] width 8 height 8
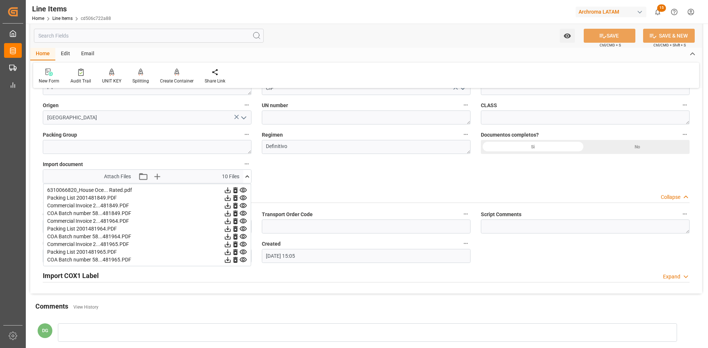
click at [231, 191] on icon at bounding box center [228, 191] width 8 height 8
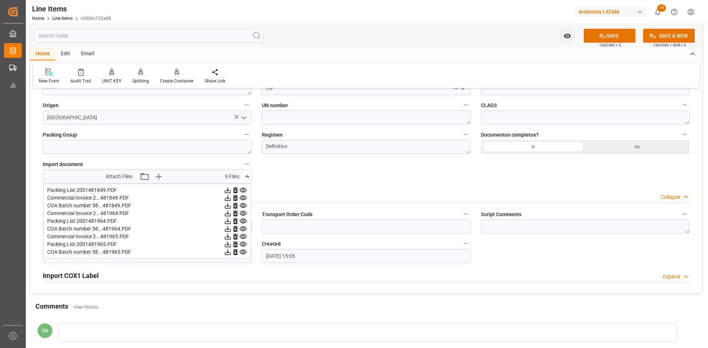
click at [231, 191] on icon at bounding box center [228, 191] width 8 height 8
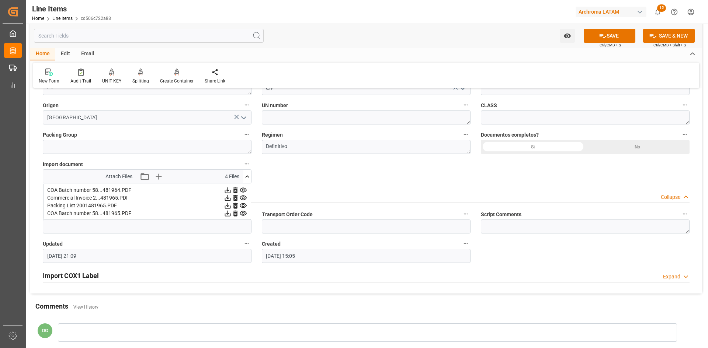
click at [231, 191] on icon at bounding box center [228, 191] width 8 height 8
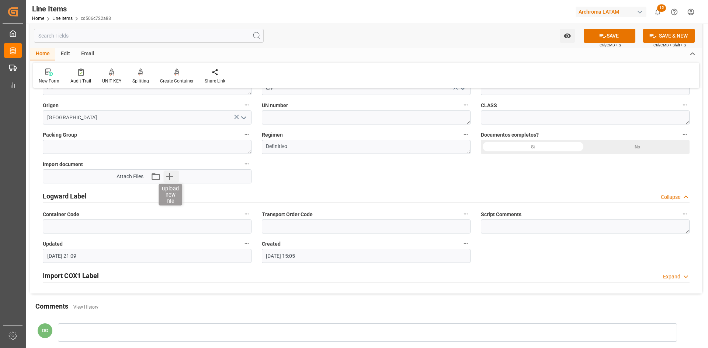
click at [172, 179] on icon "button" at bounding box center [169, 177] width 12 height 12
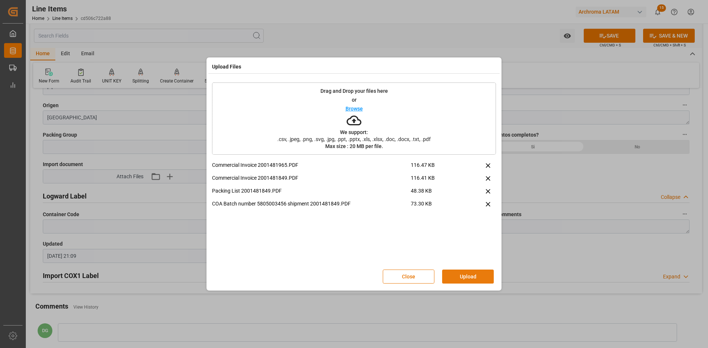
click at [467, 274] on button "Upload" at bounding box center [468, 277] width 52 height 14
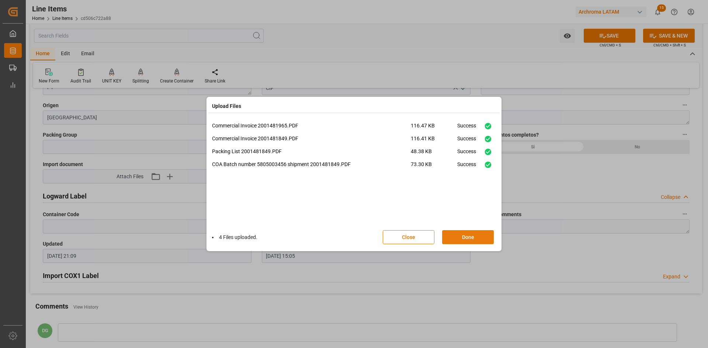
click at [457, 236] on button "Done" at bounding box center [468, 237] width 52 height 14
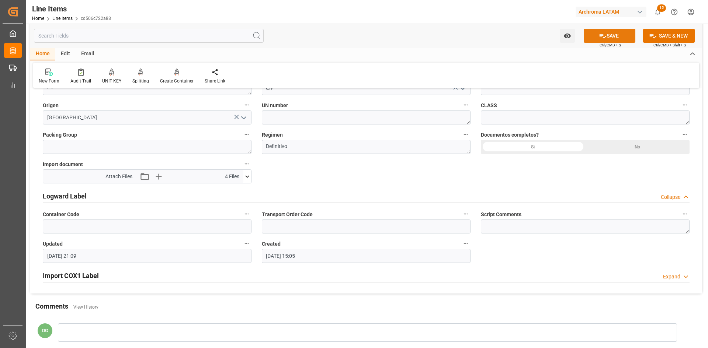
click at [599, 31] on button "SAVE" at bounding box center [610, 36] width 52 height 14
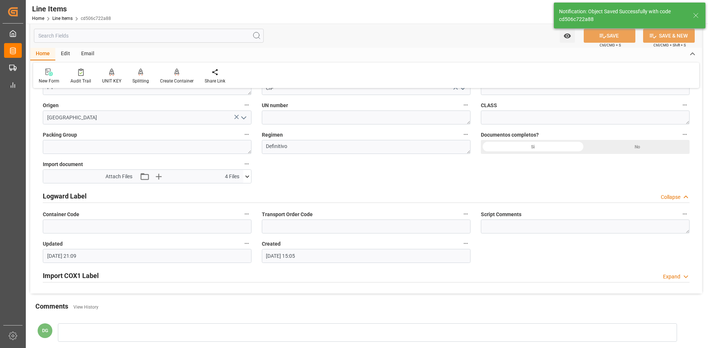
type input "03.09.2025 21:13"
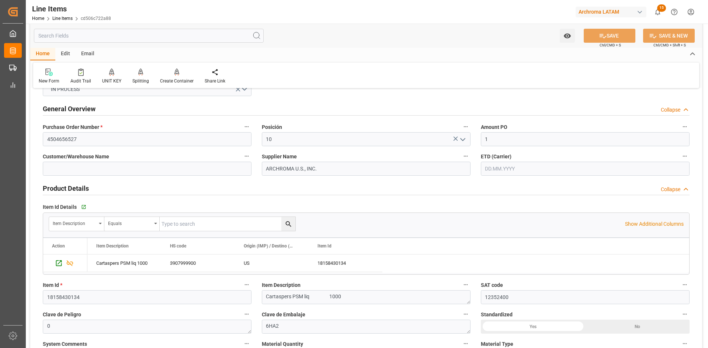
scroll to position [0, 0]
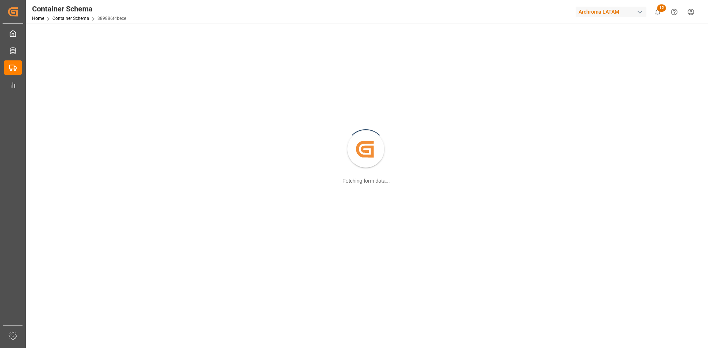
scroll to position [37, 0]
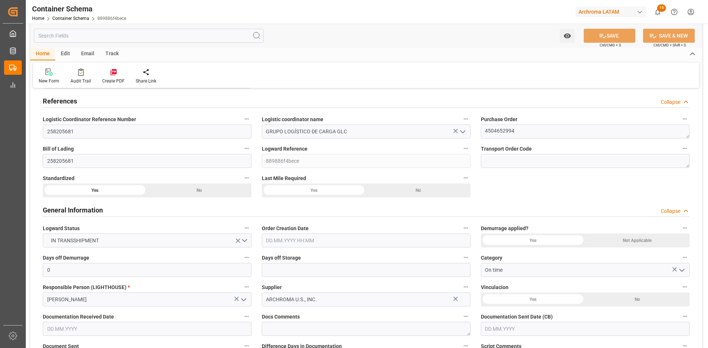
type input "0"
type input "1"
type input "9"
type input "9000"
type input "9522"
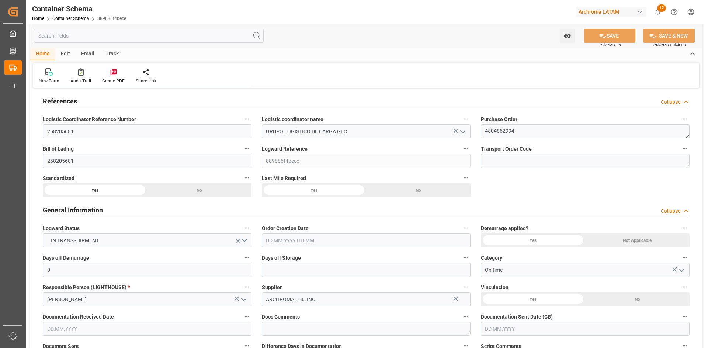
type input "Maersk"
type input "Maersk Line AS"
type input "USSH8"
type input "HNPCR"
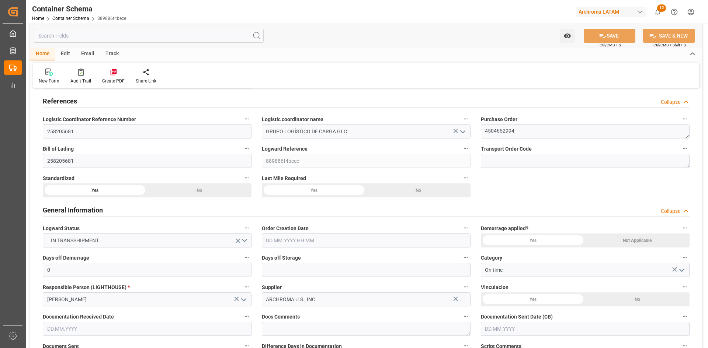
type input "9797216"
type input "27.08.2025 00:00"
type input "19.08.2025"
type input "[DATE]"
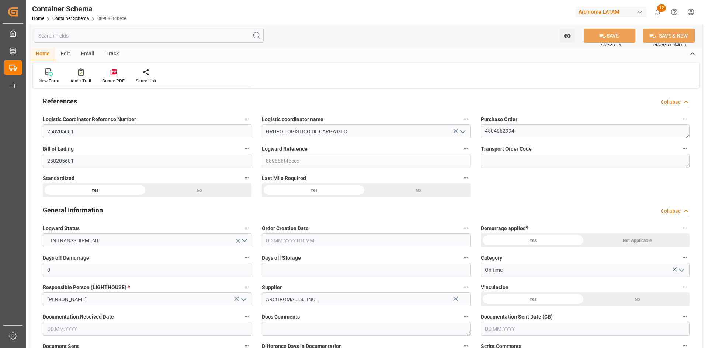
type input "[DATE]"
type input "21.08.2025 00:00"
type input "24.08.2025 06:01"
type input "12.09.2025 00:00"
type input "31.08.2025 00:00"
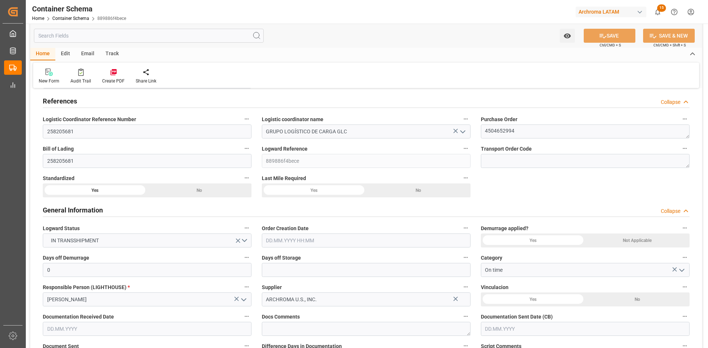
type input "12.09.2025 00:00"
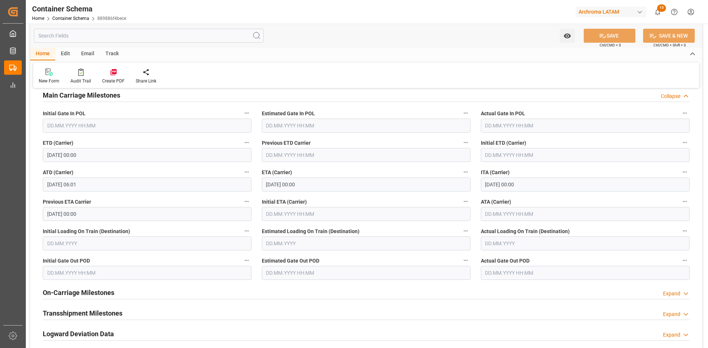
scroll to position [922, 0]
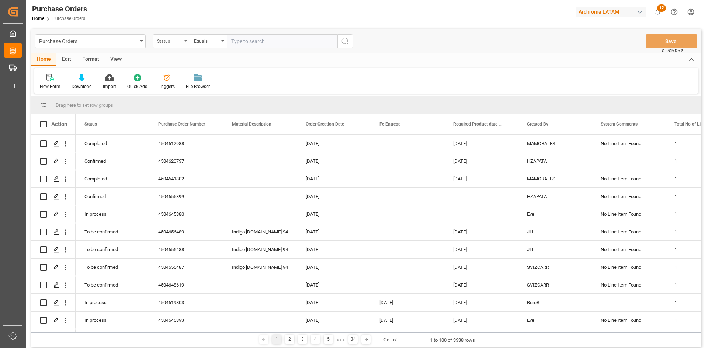
click at [184, 41] on div "Status" at bounding box center [171, 41] width 37 height 14
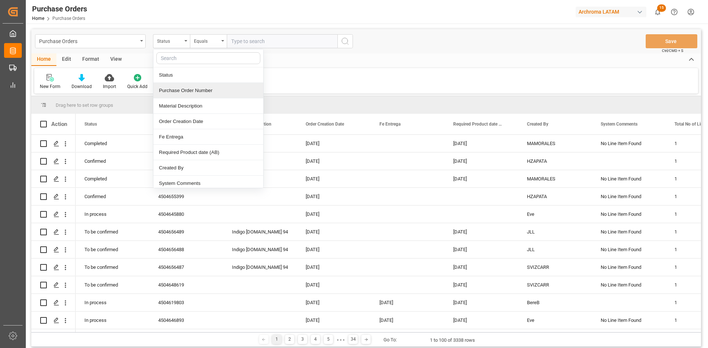
click at [200, 87] on div "Purchase Order Number" at bounding box center [208, 90] width 110 height 15
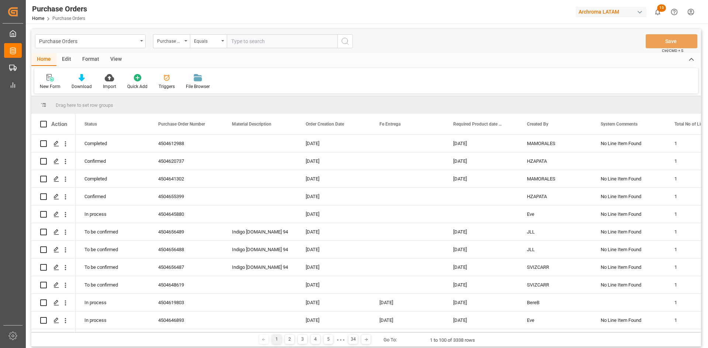
click at [249, 38] on input "text" at bounding box center [282, 41] width 111 height 14
paste input "4504661849"
type input "4504661849"
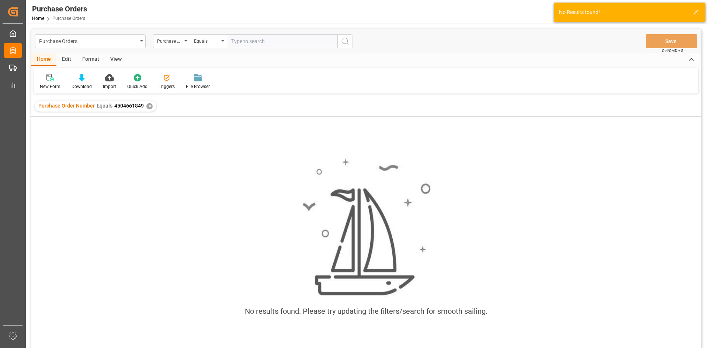
click at [146, 104] on div "✕" at bounding box center [149, 106] width 6 height 6
